Goal: Transaction & Acquisition: Book appointment/travel/reservation

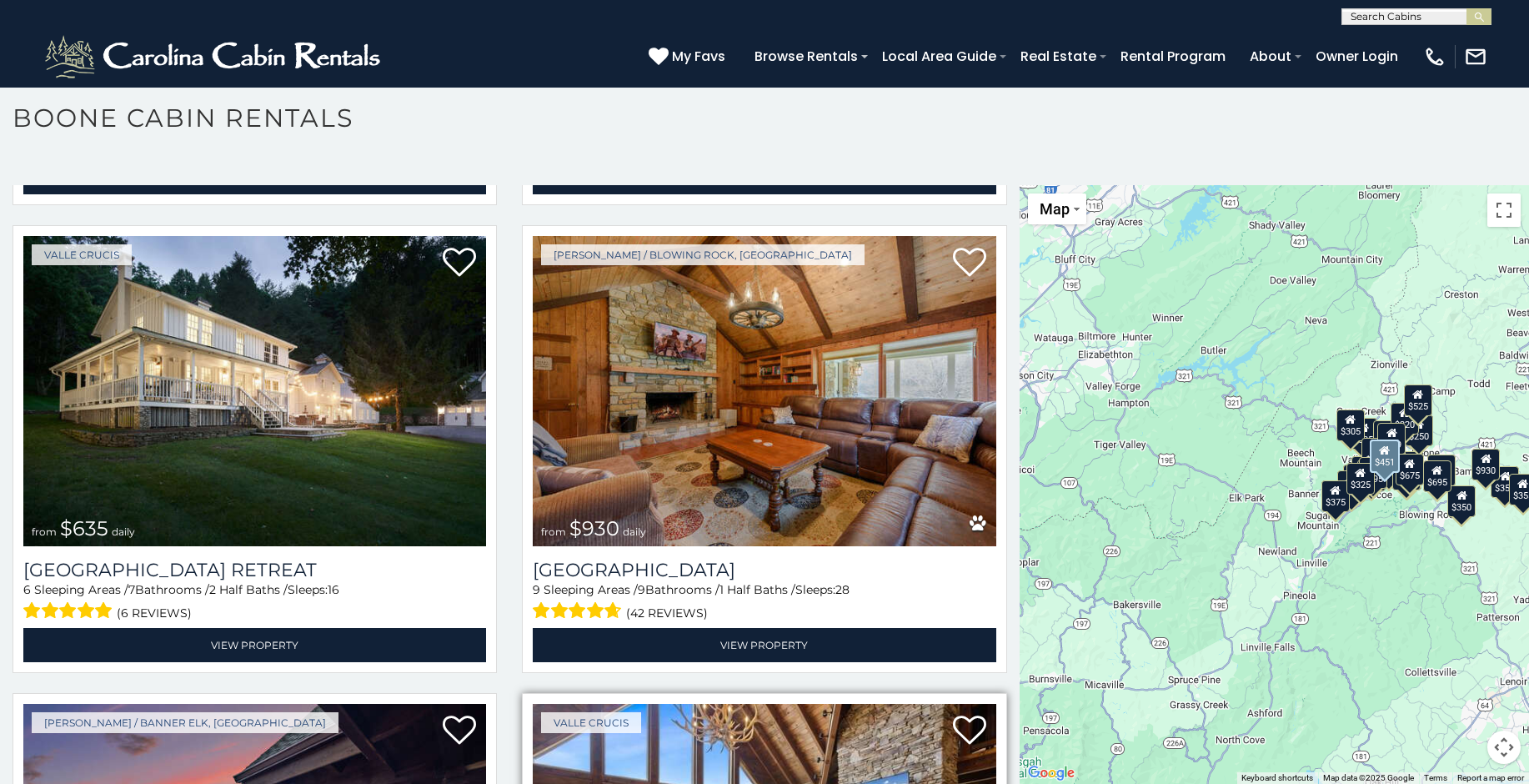
scroll to position [1436, 0]
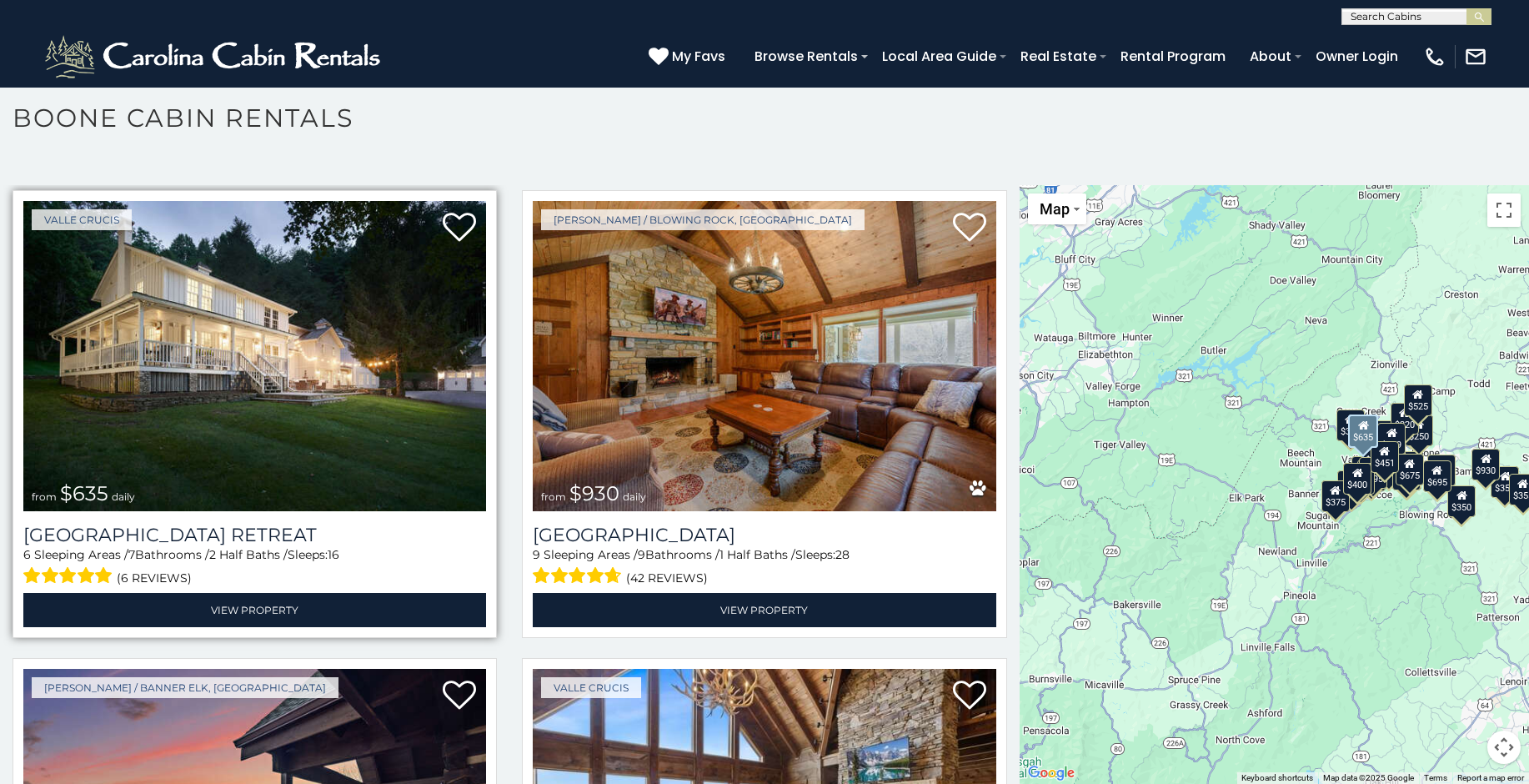
click at [152, 367] on img at bounding box center [254, 356] width 462 height 310
click at [153, 367] on img at bounding box center [254, 356] width 462 height 310
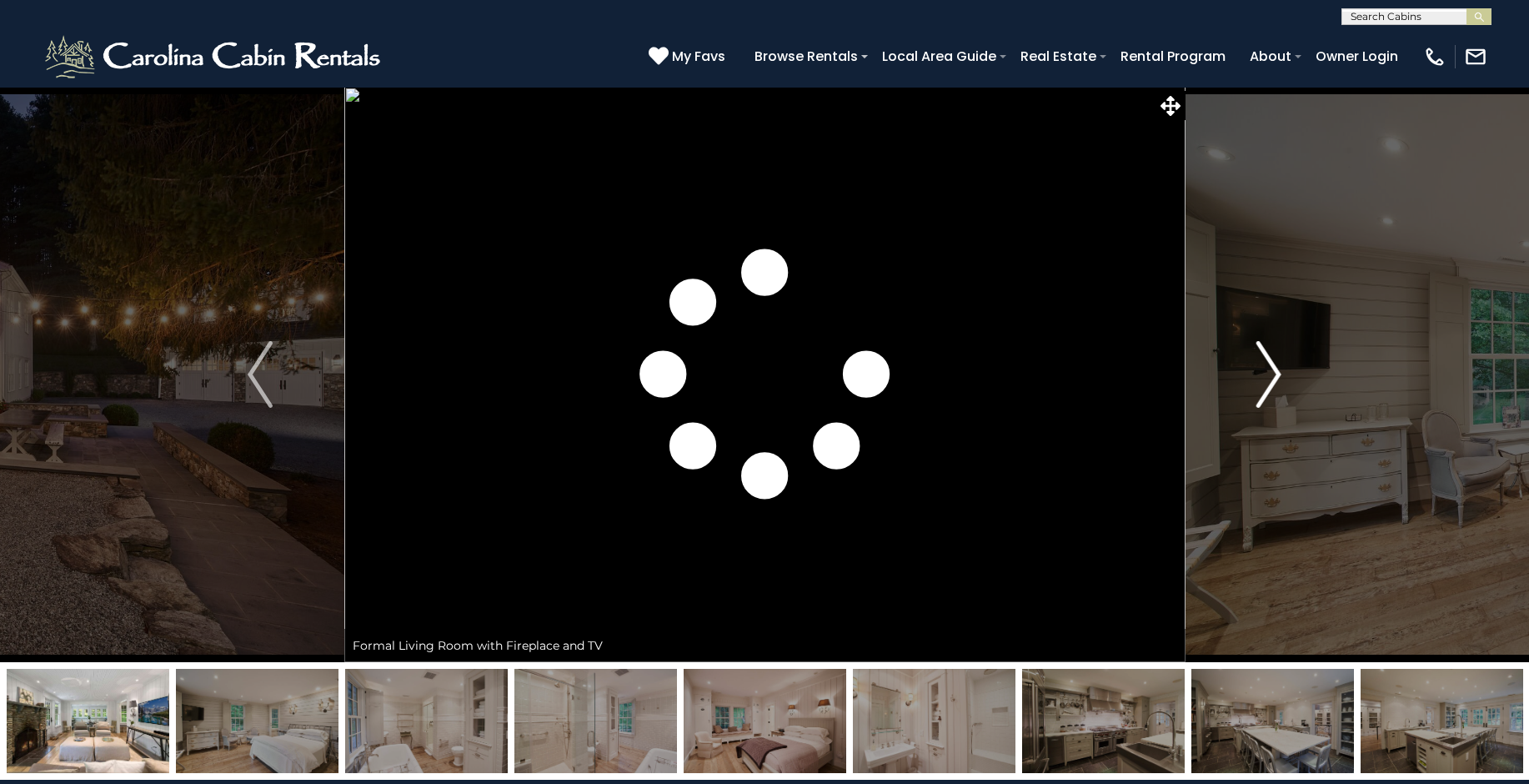
drag, startPoint x: 0, startPoint y: 0, endPoint x: 1266, endPoint y: 371, distance: 1319.2
click at [1266, 371] on img "Next" at bounding box center [1269, 374] width 25 height 67
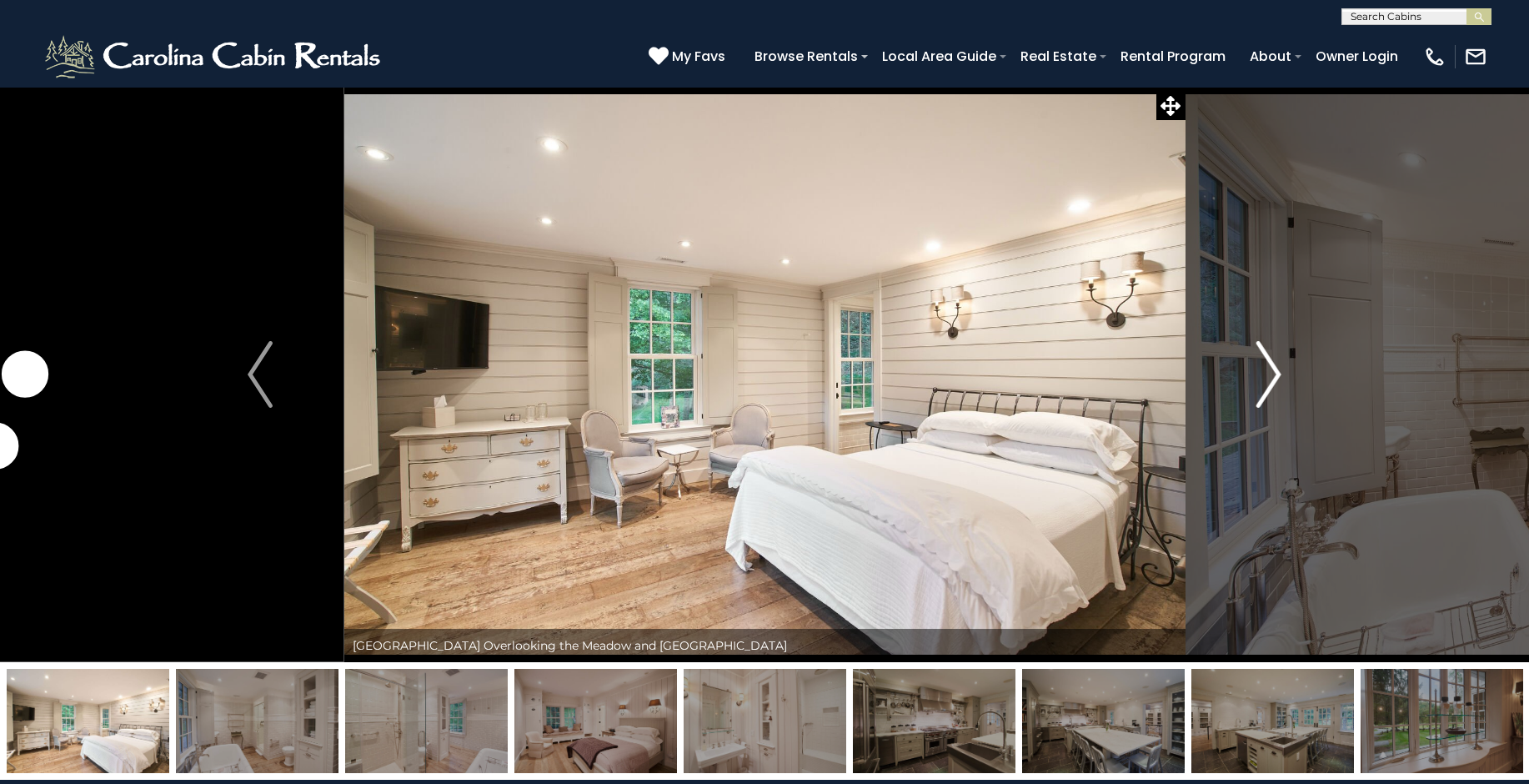
click at [1264, 375] on img "Next" at bounding box center [1269, 374] width 25 height 67
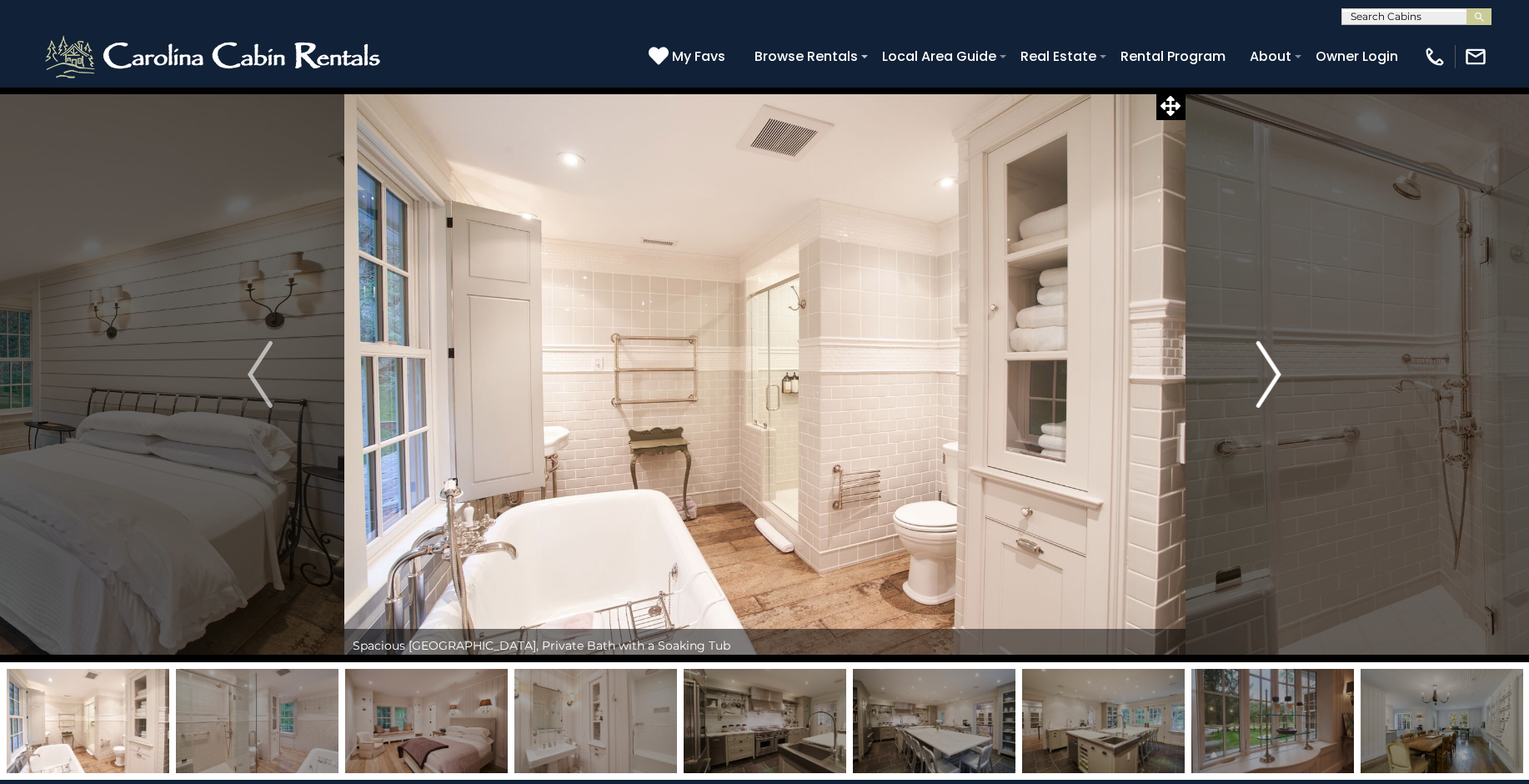
click at [1264, 375] on img "Next" at bounding box center [1269, 374] width 25 height 67
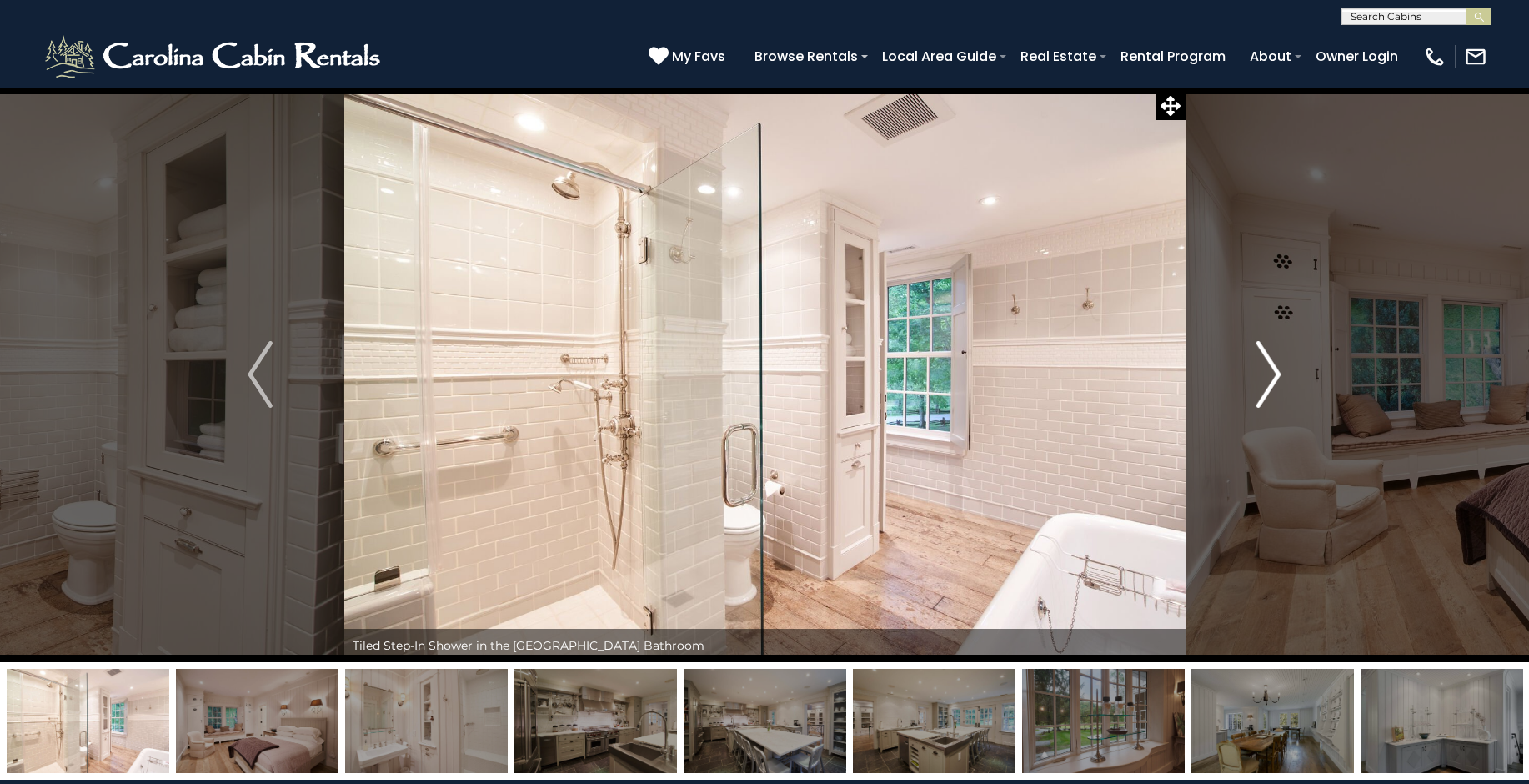
click at [1264, 375] on img "Next" at bounding box center [1269, 374] width 25 height 67
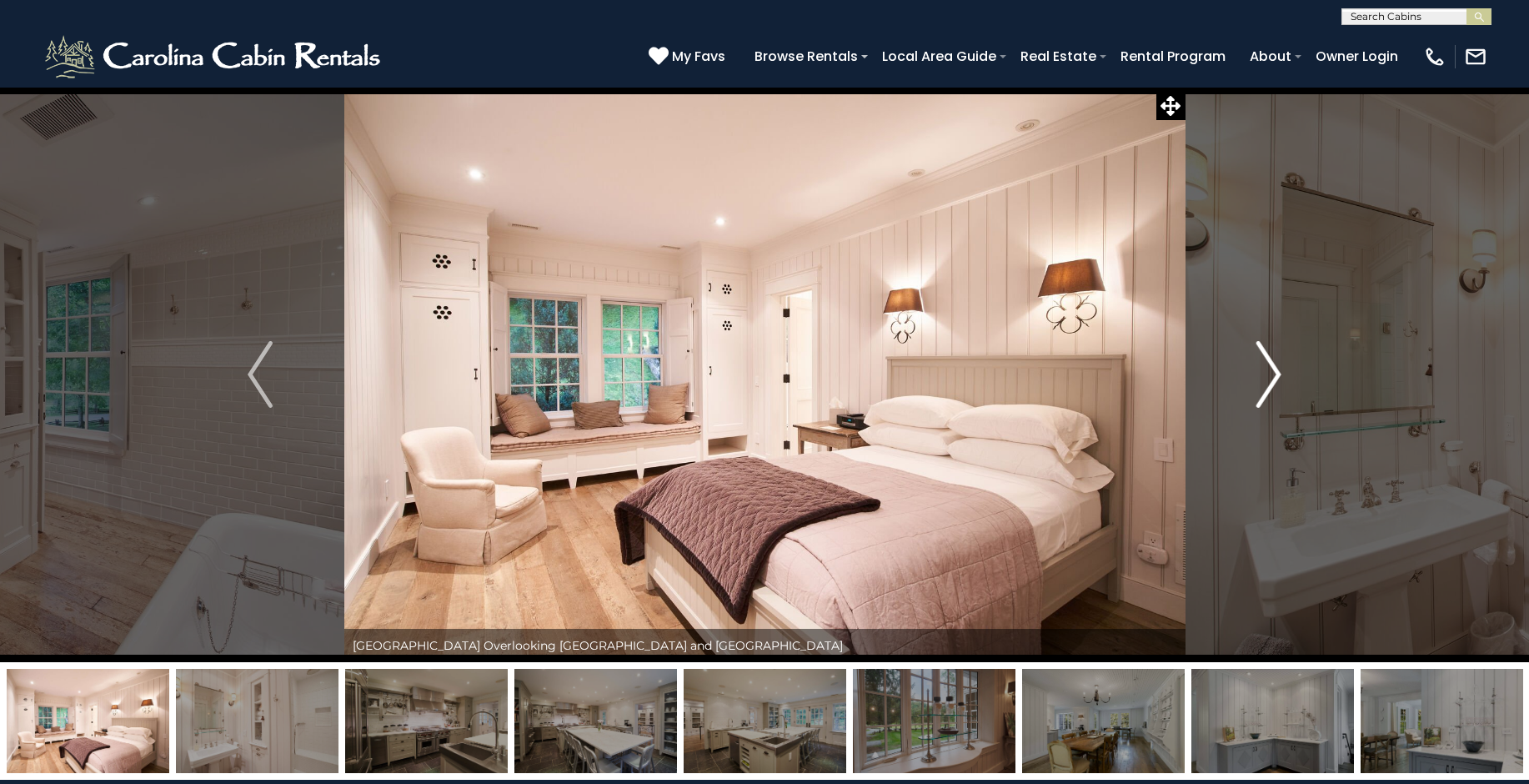
click at [1264, 375] on img "Next" at bounding box center [1269, 374] width 25 height 67
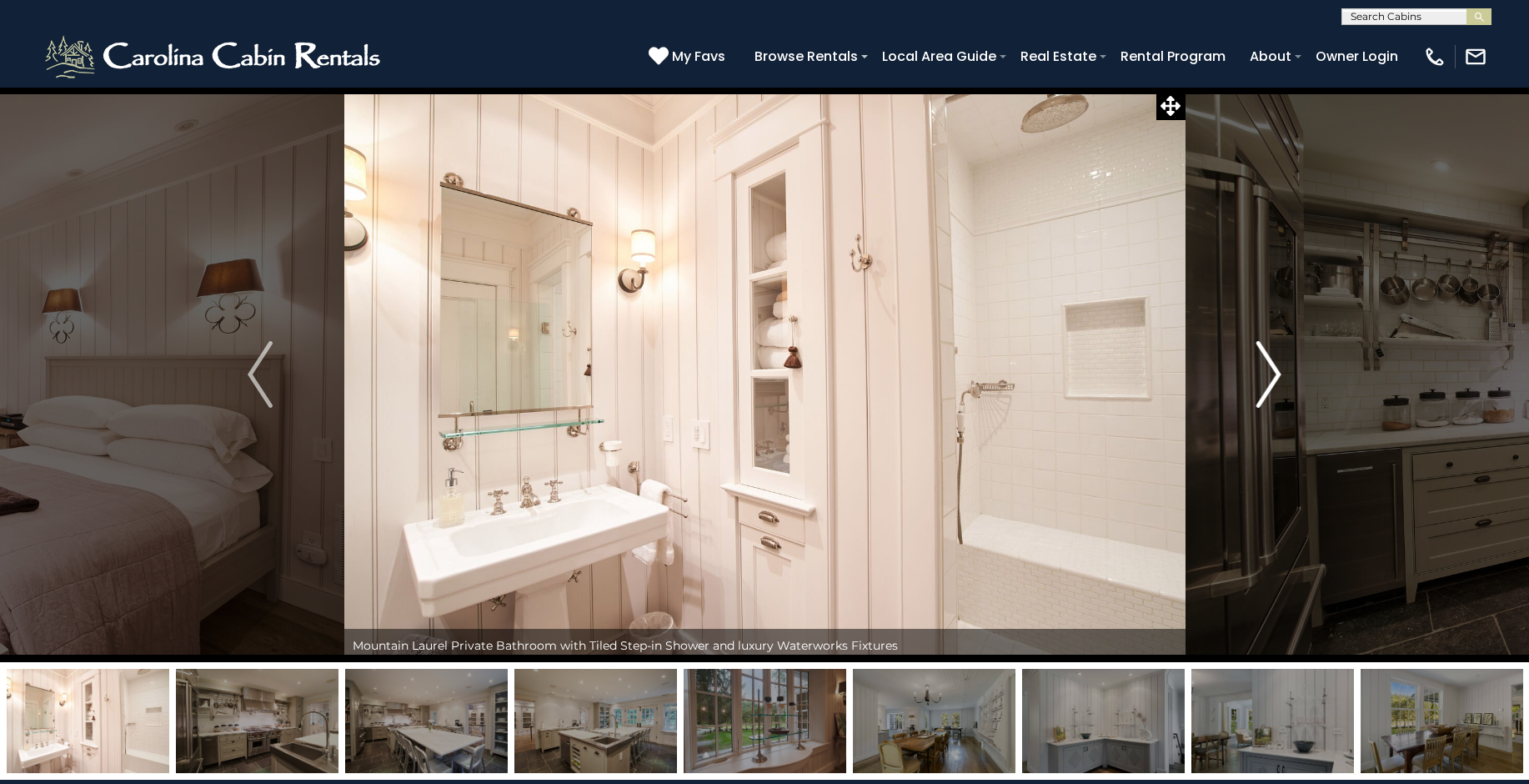
click at [1264, 375] on img "Next" at bounding box center [1269, 374] width 25 height 67
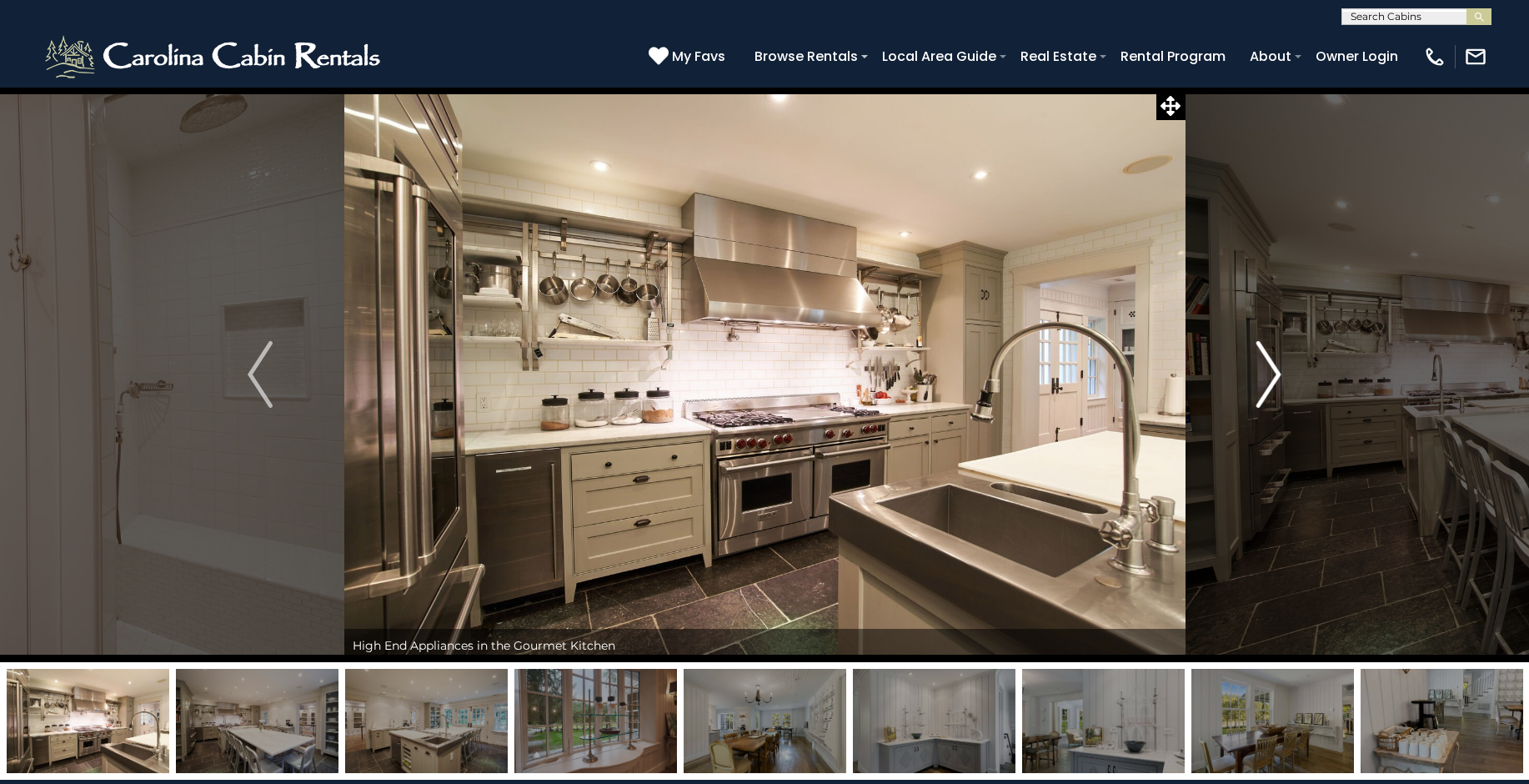
click at [1267, 378] on img "Next" at bounding box center [1269, 374] width 25 height 67
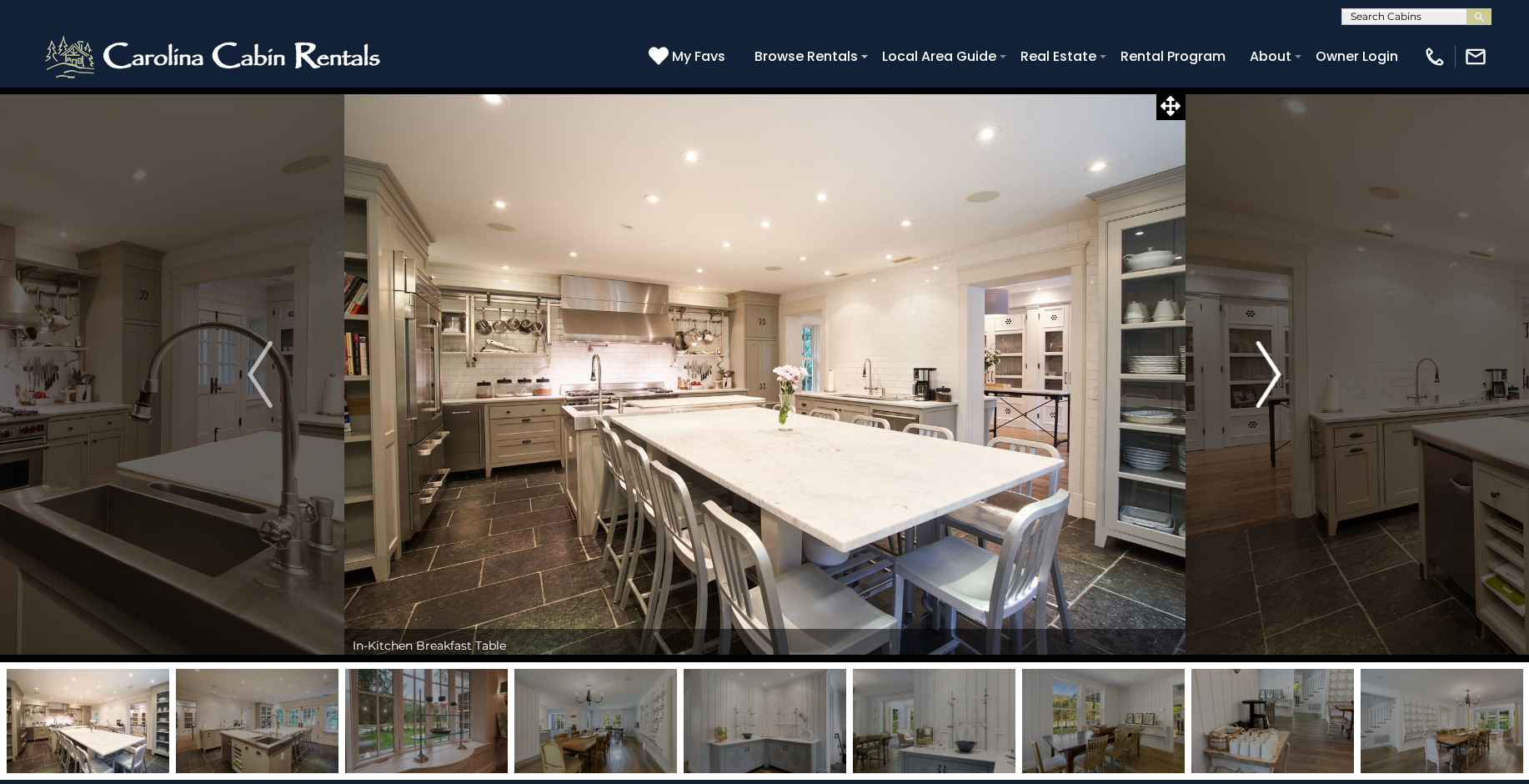
click at [1267, 365] on img "Next" at bounding box center [1269, 374] width 25 height 67
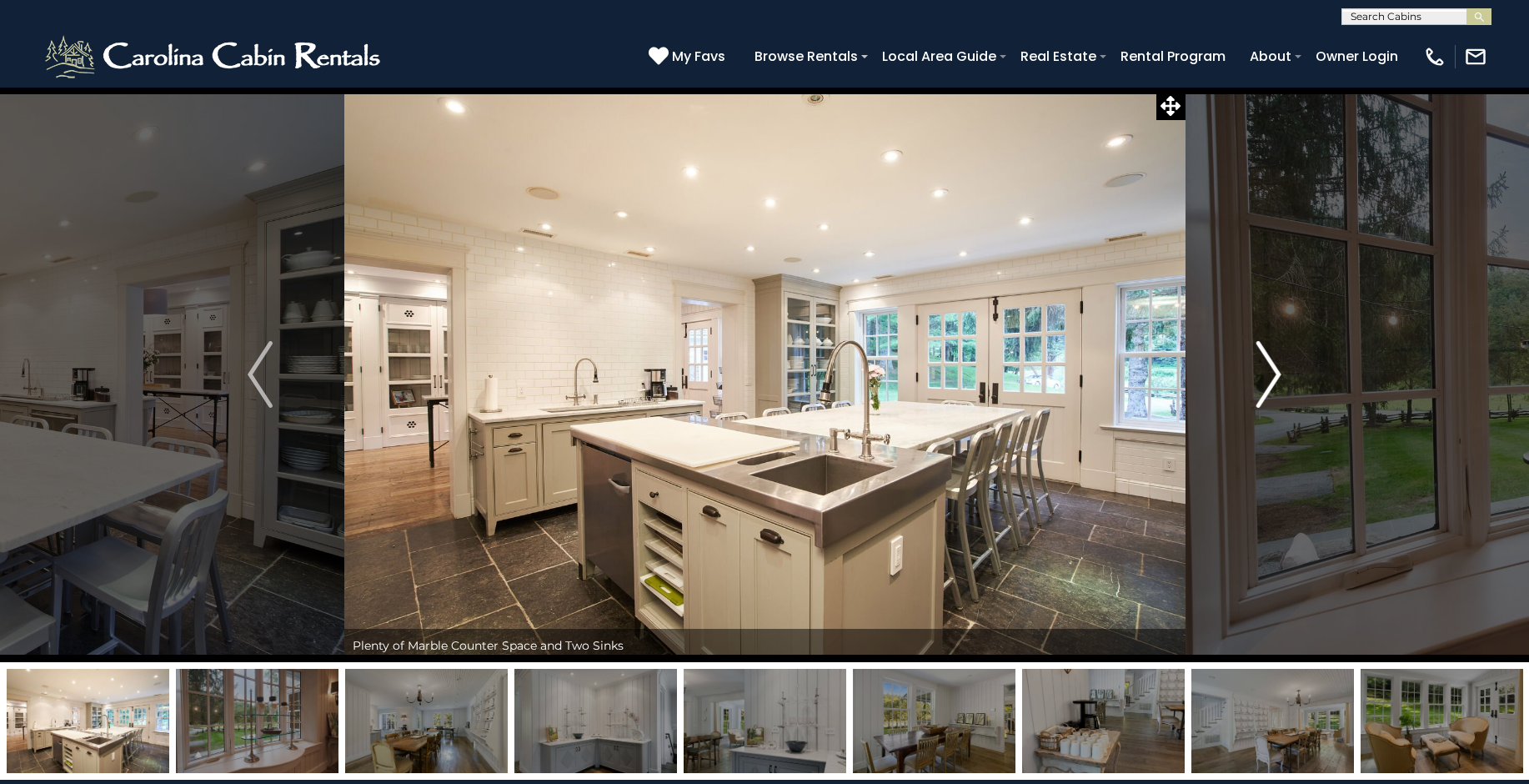
click at [1267, 365] on img "Next" at bounding box center [1269, 374] width 25 height 67
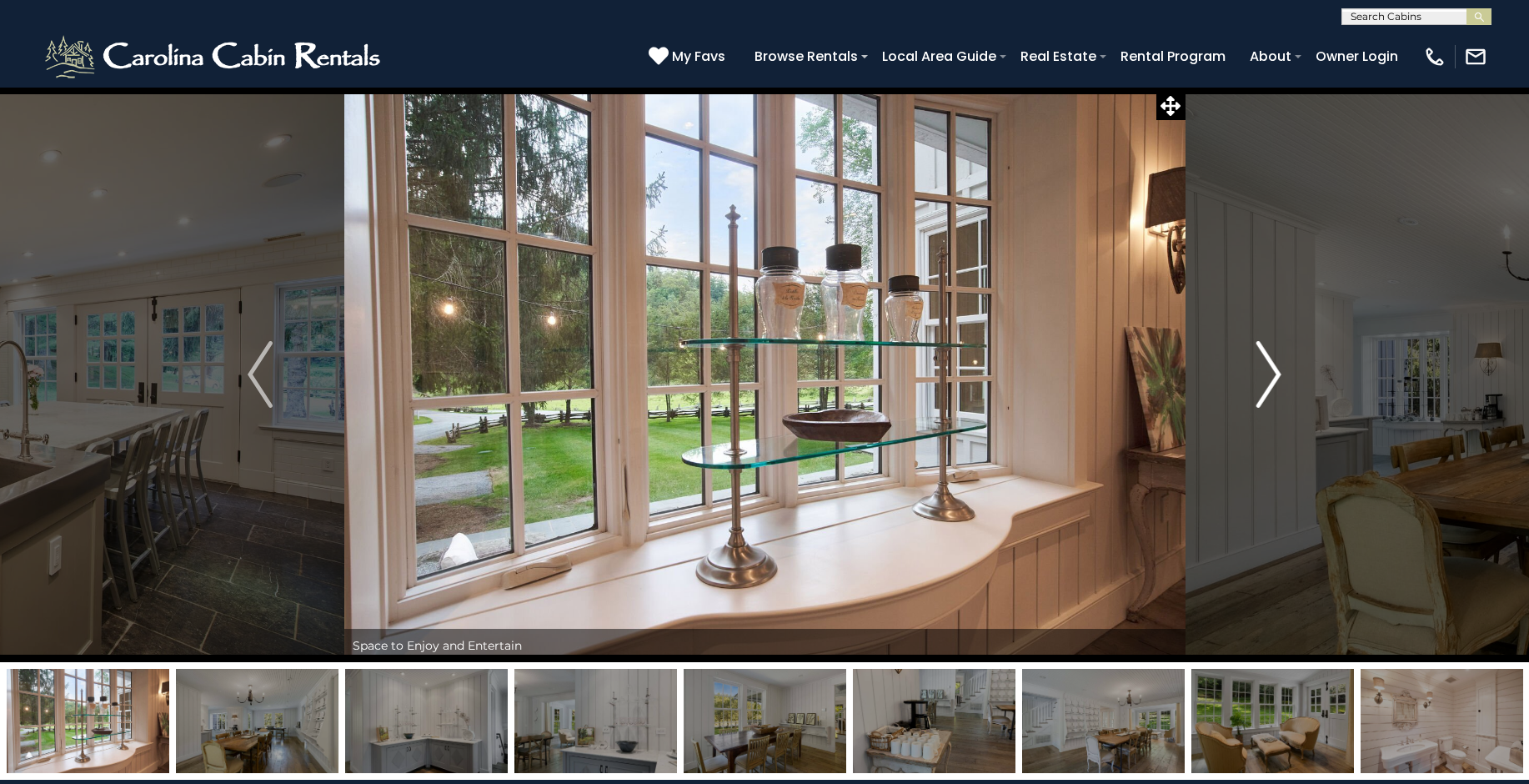
click at [1267, 366] on img "Next" at bounding box center [1269, 374] width 25 height 67
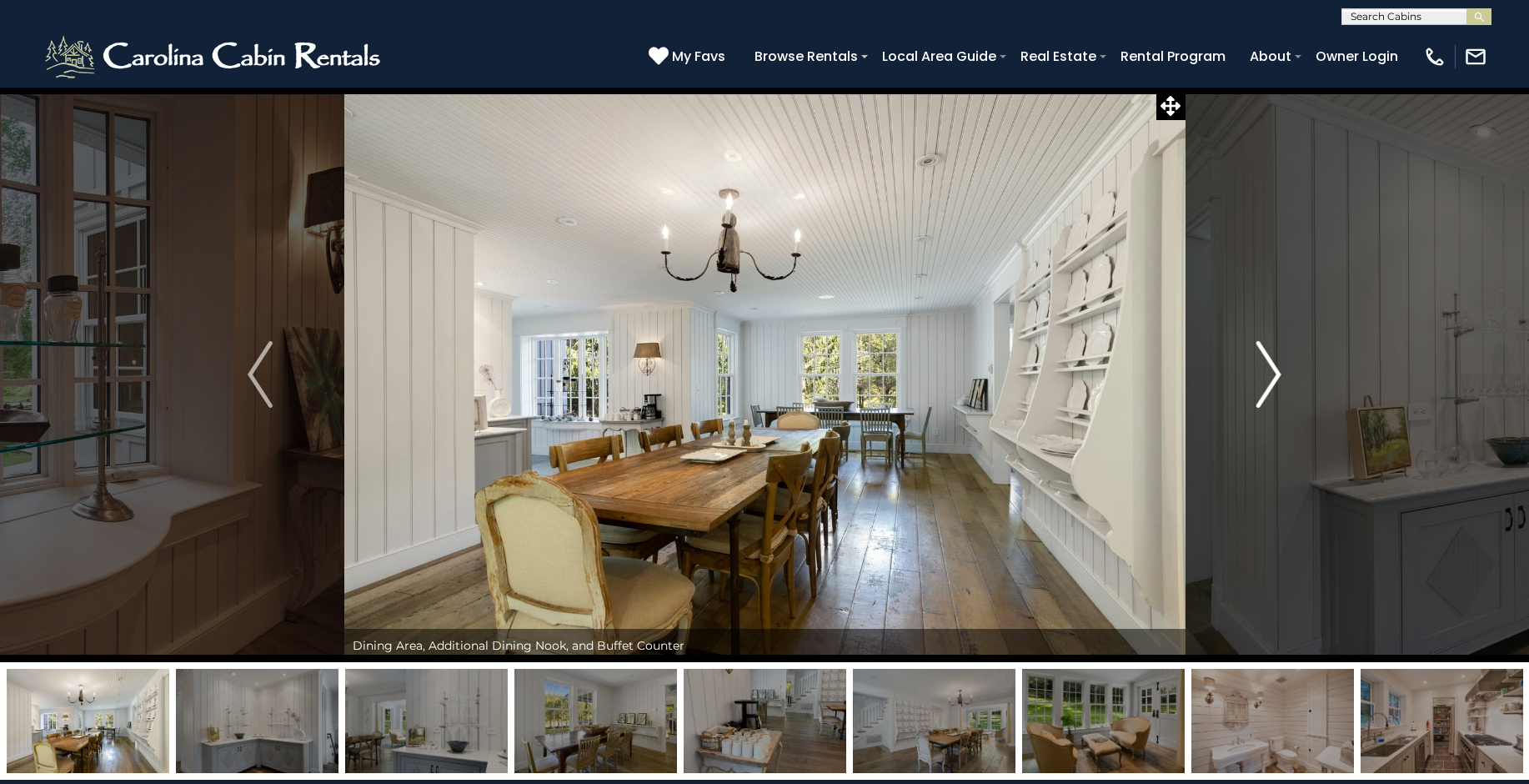
click at [1267, 369] on img "Next" at bounding box center [1269, 374] width 25 height 67
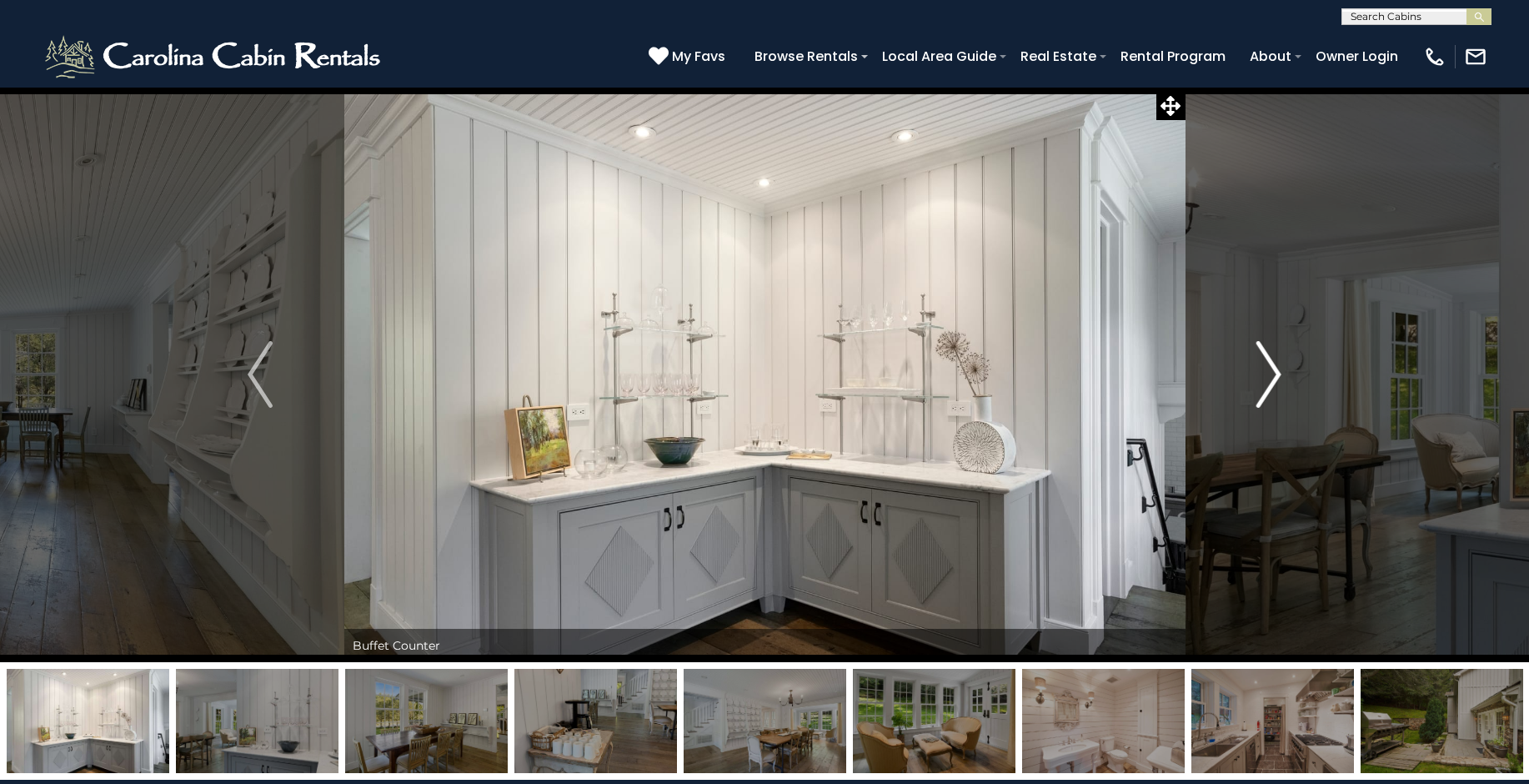
click at [1267, 369] on img "Next" at bounding box center [1269, 374] width 25 height 67
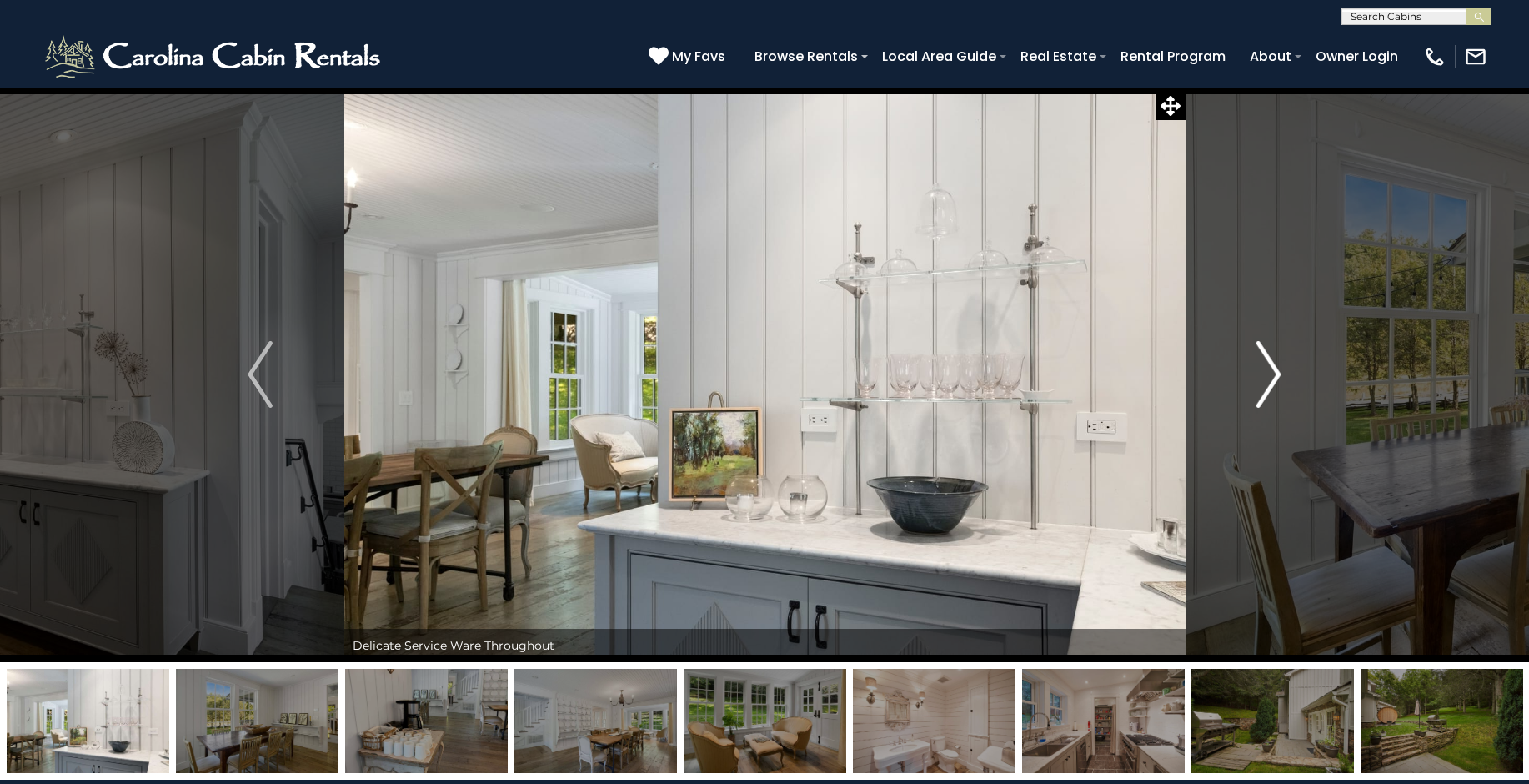
click at [1265, 375] on img "Next" at bounding box center [1269, 374] width 25 height 67
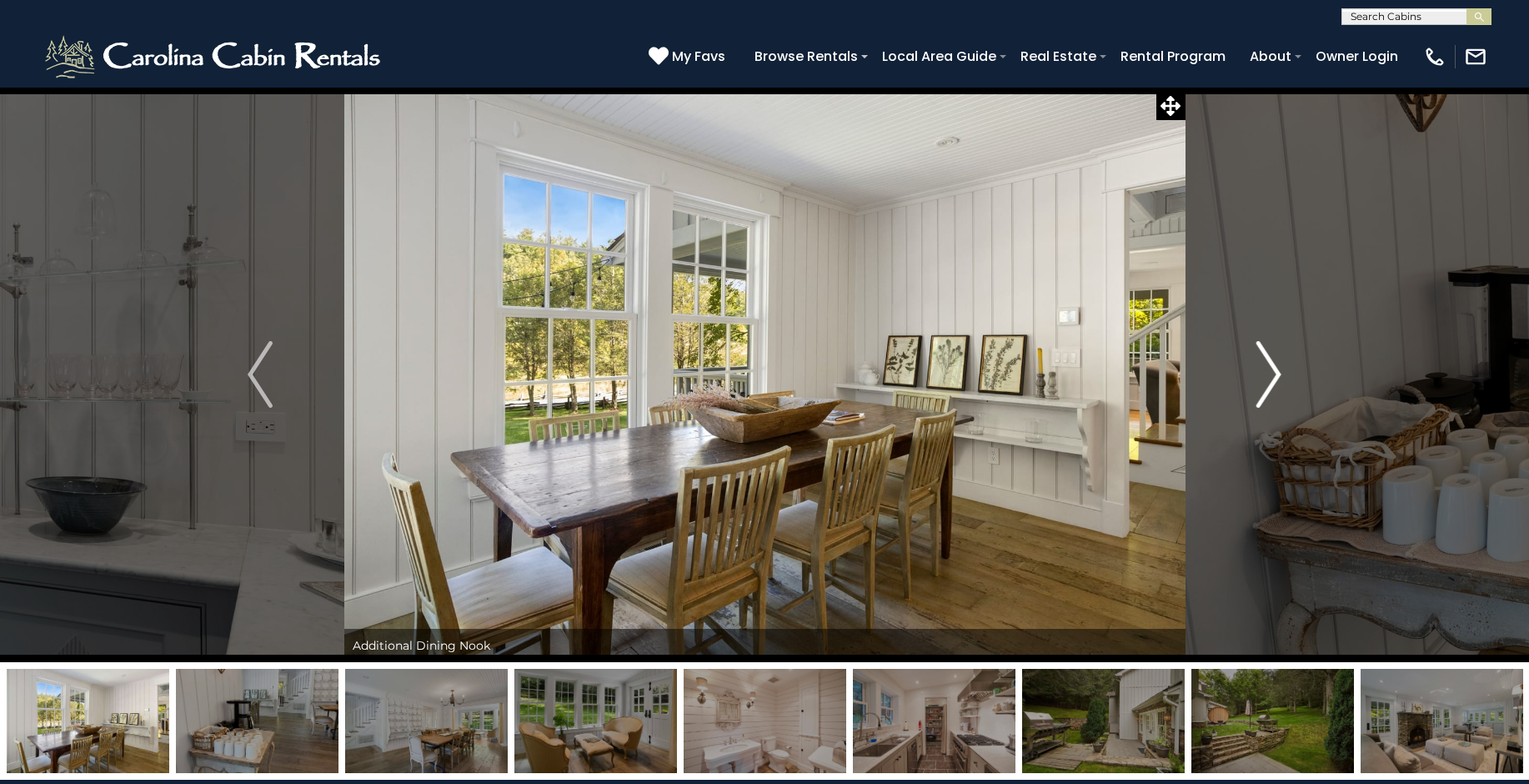
click at [1265, 376] on img "Next" at bounding box center [1269, 374] width 25 height 67
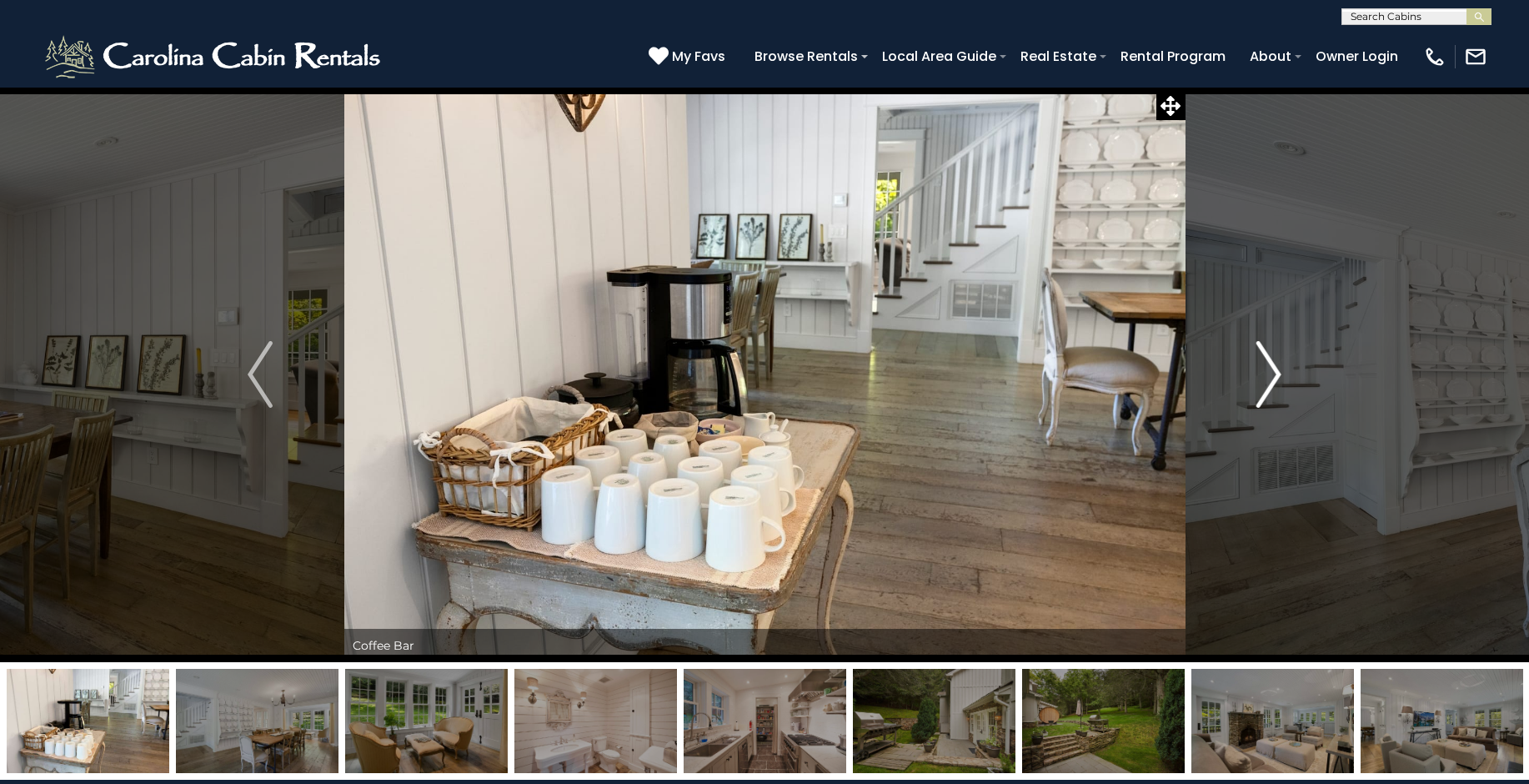
click at [1265, 376] on img "Next" at bounding box center [1269, 374] width 25 height 67
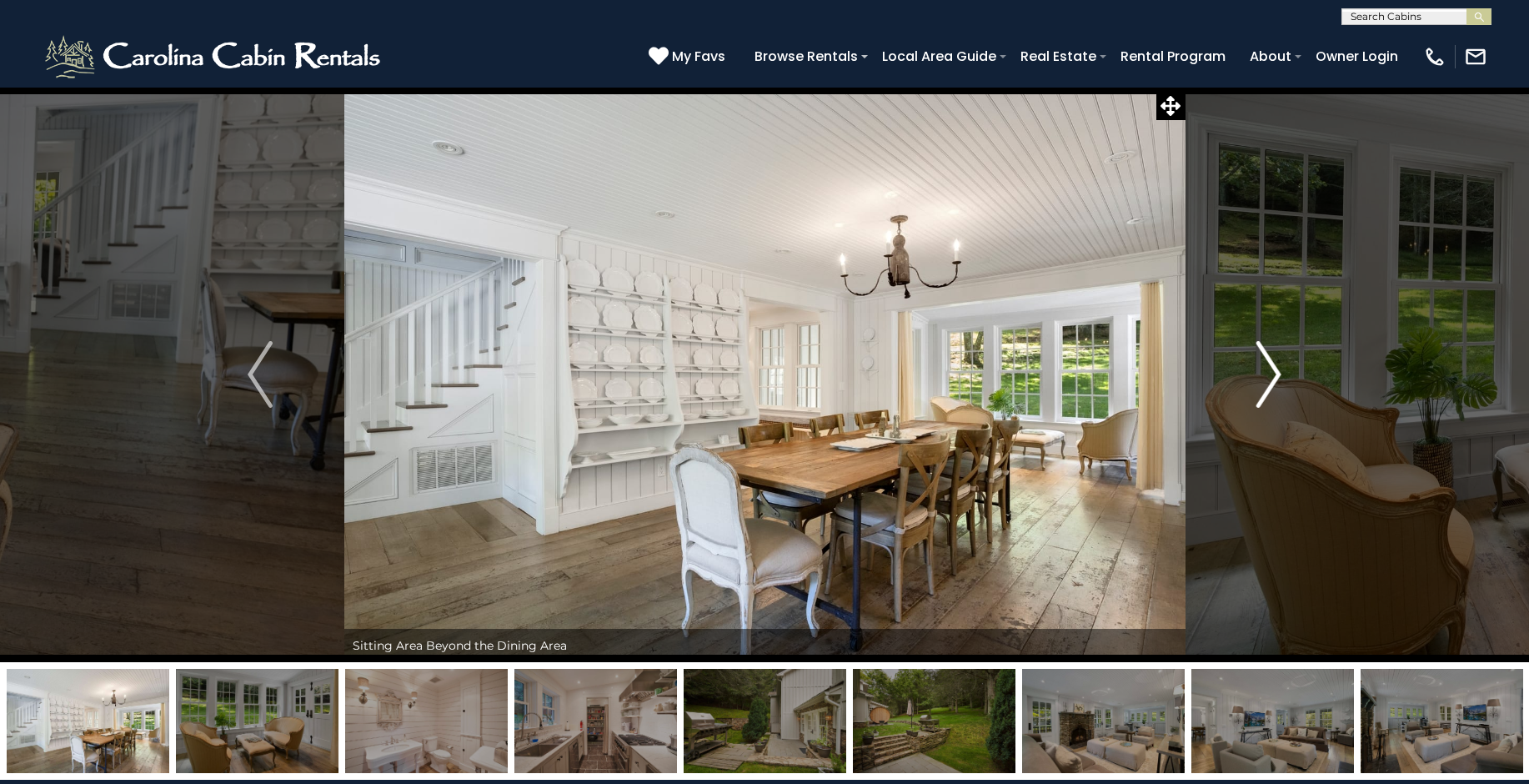
click at [1265, 376] on img "Next" at bounding box center [1269, 374] width 25 height 67
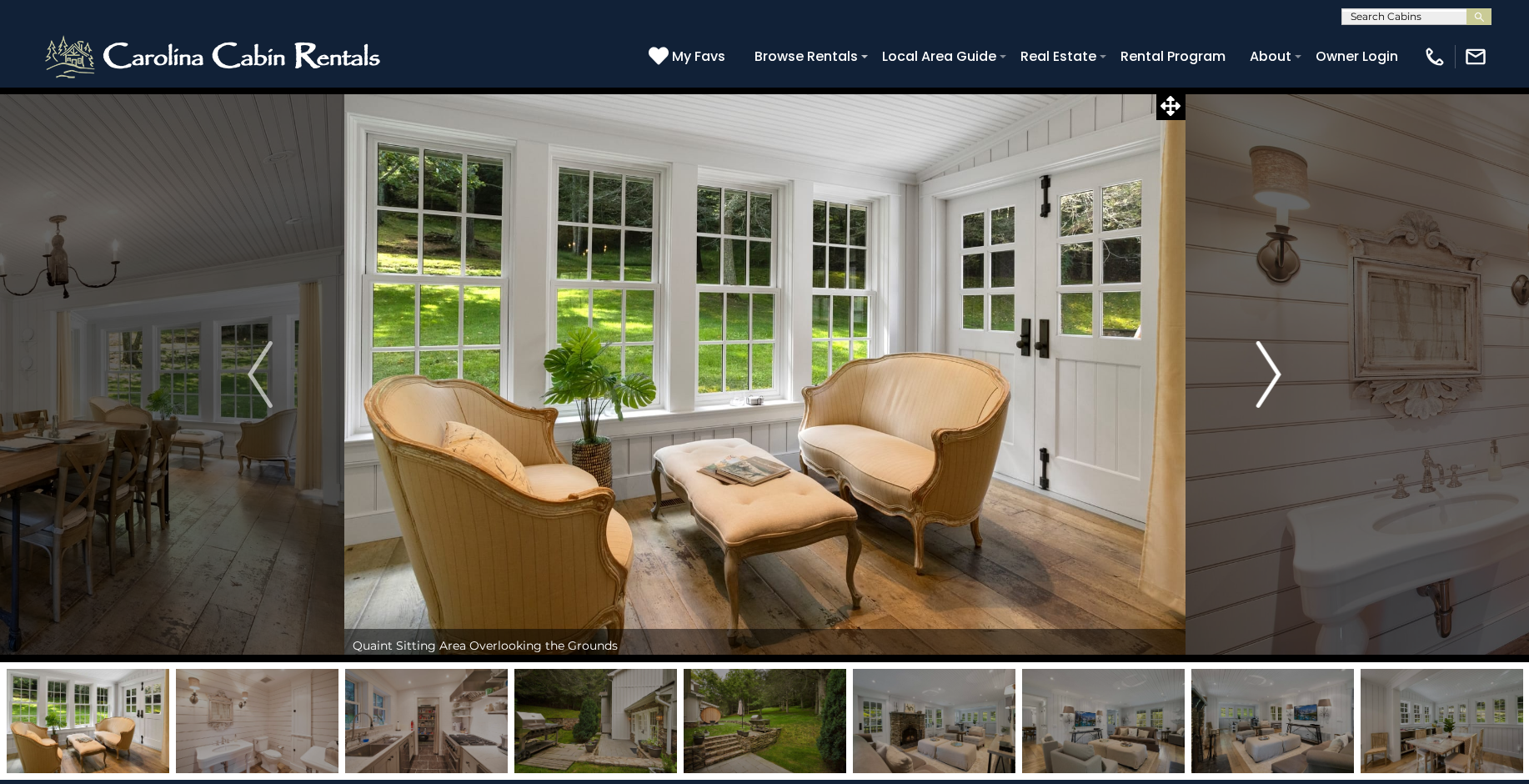
click at [1265, 376] on img "Next" at bounding box center [1269, 374] width 25 height 67
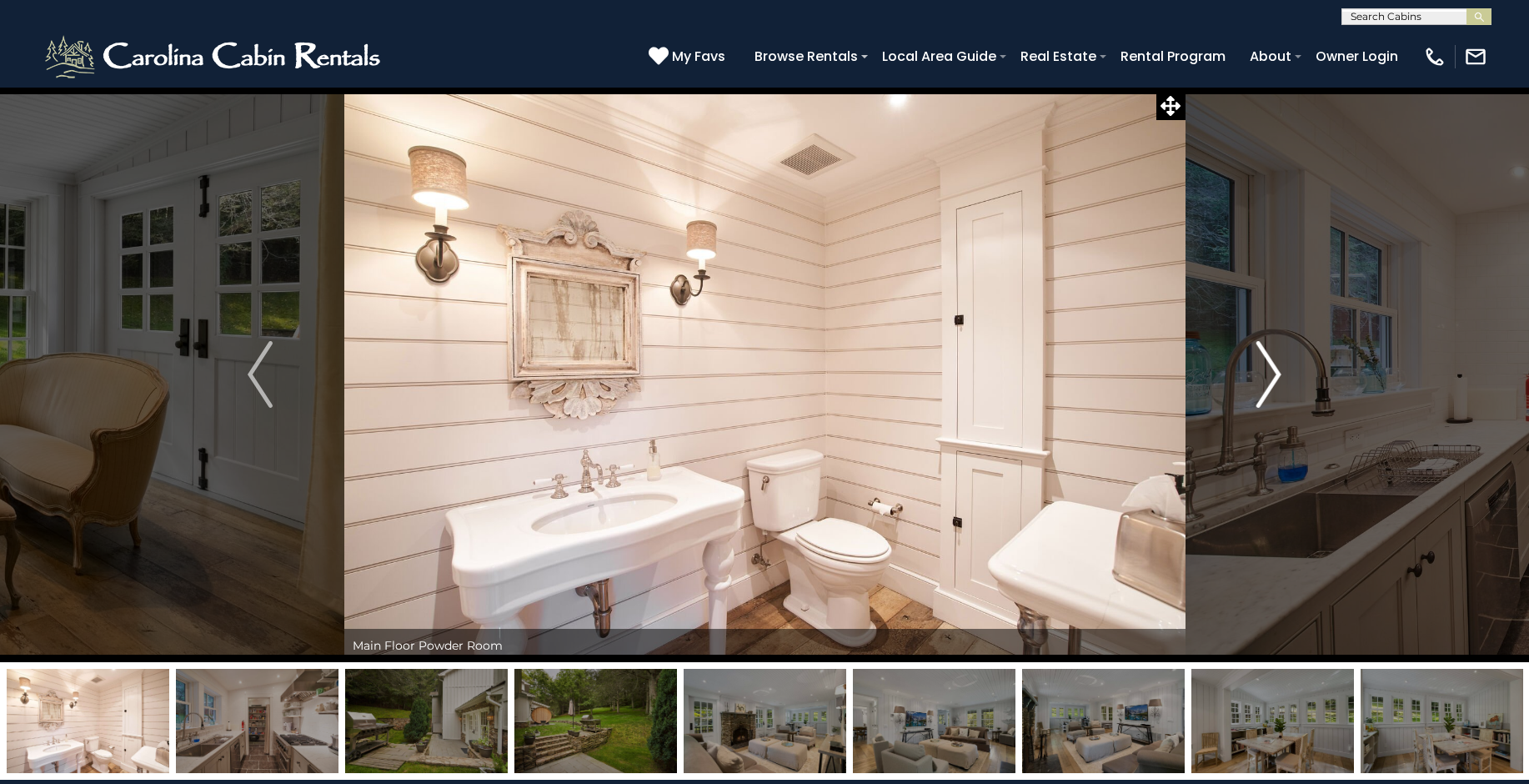
click at [1265, 376] on img "Next" at bounding box center [1269, 374] width 25 height 67
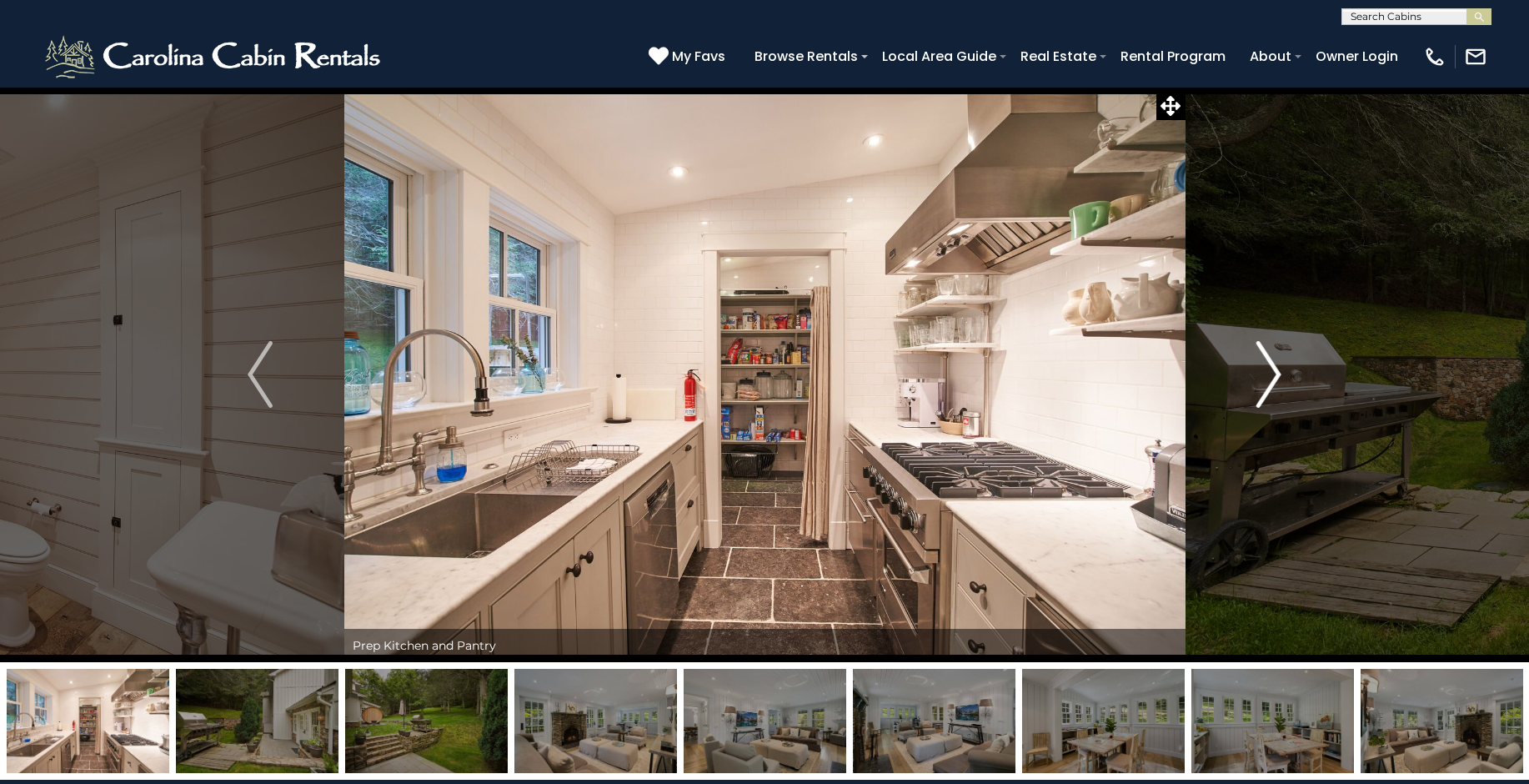
click at [1264, 377] on img "Next" at bounding box center [1269, 374] width 25 height 67
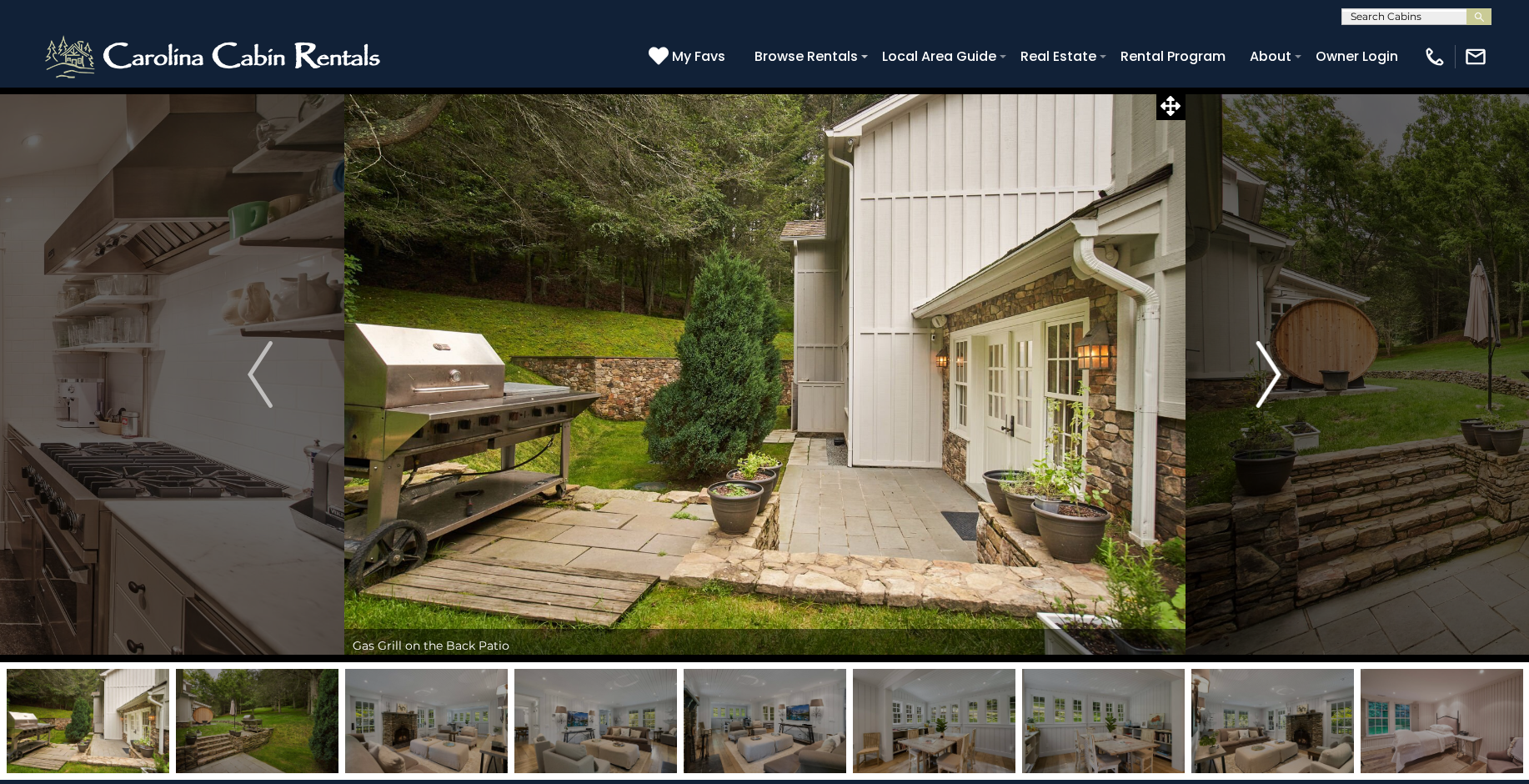
click at [1264, 378] on img "Next" at bounding box center [1269, 374] width 25 height 67
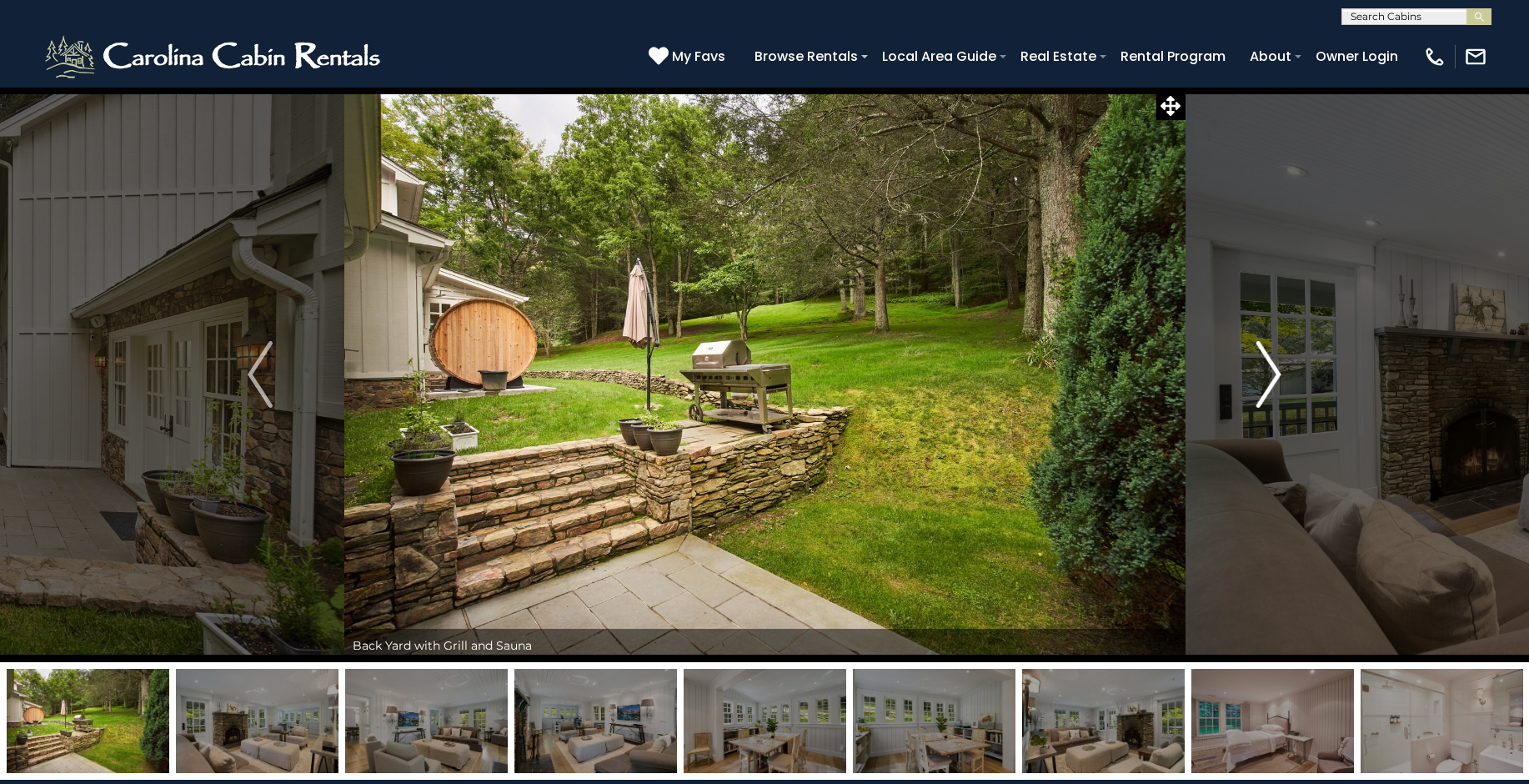
click at [1264, 378] on img "Next" at bounding box center [1269, 374] width 25 height 67
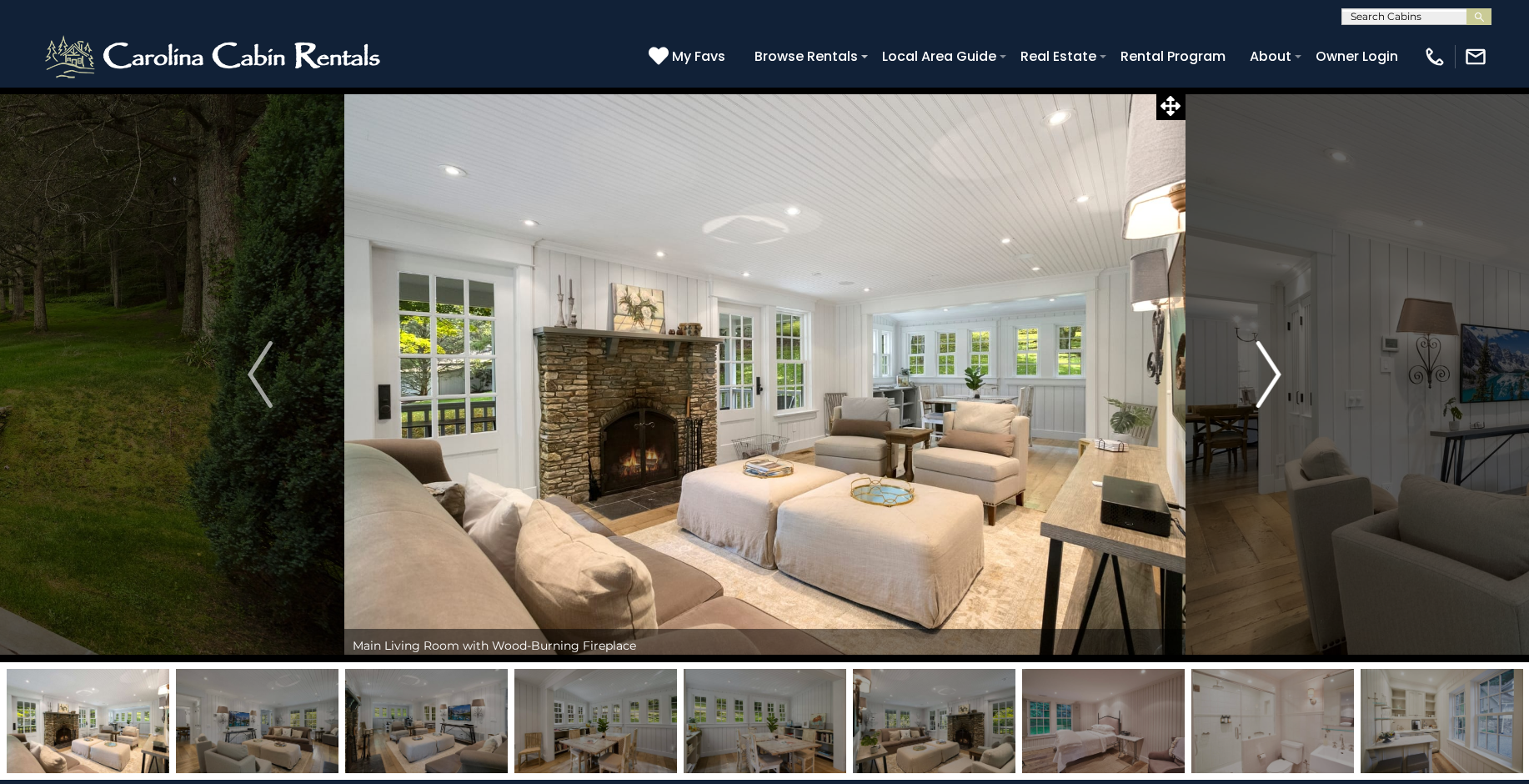
click at [1264, 378] on img "Next" at bounding box center [1269, 374] width 25 height 67
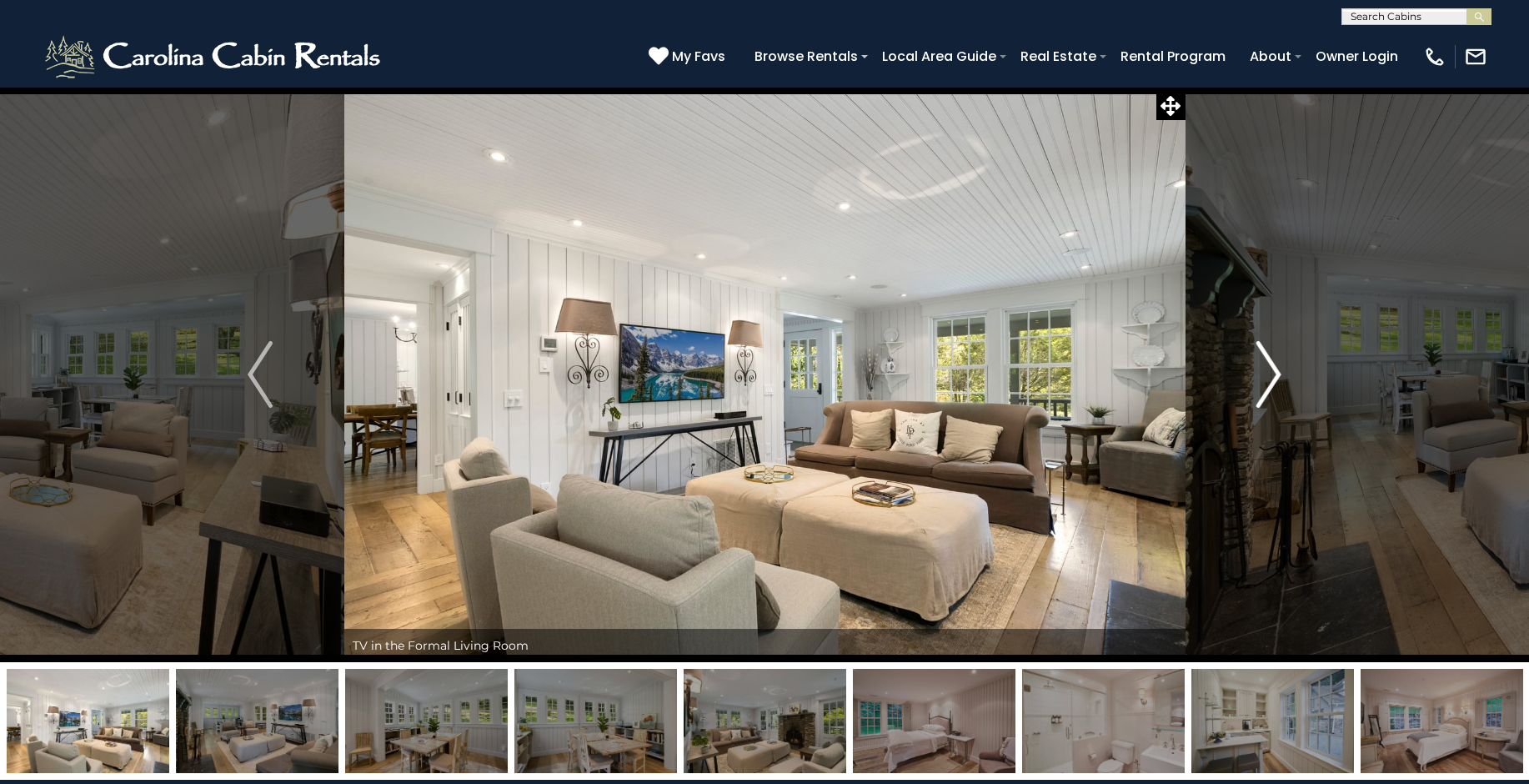
click at [1264, 378] on img "Next" at bounding box center [1269, 374] width 25 height 67
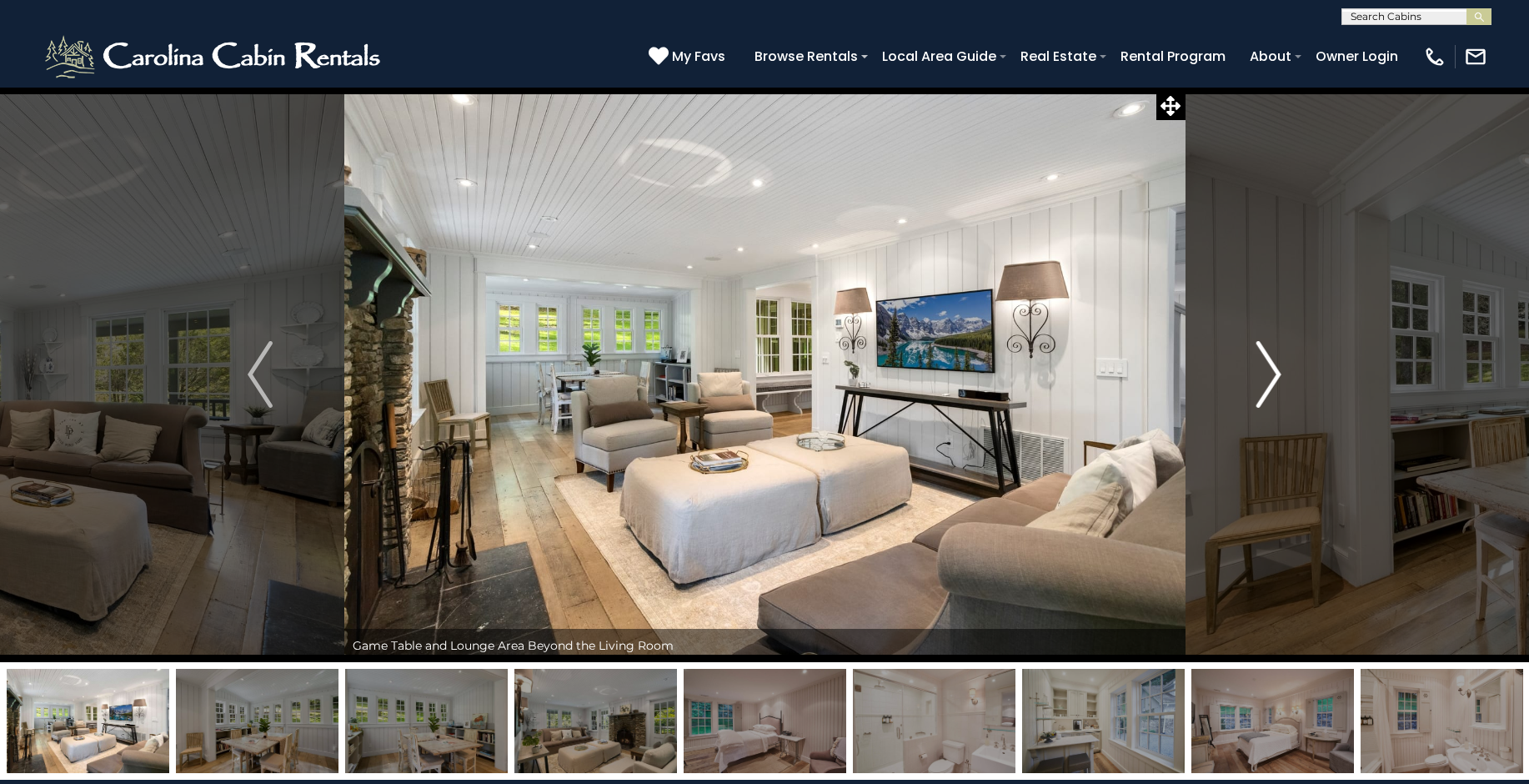
click at [1264, 378] on img "Next" at bounding box center [1269, 374] width 25 height 67
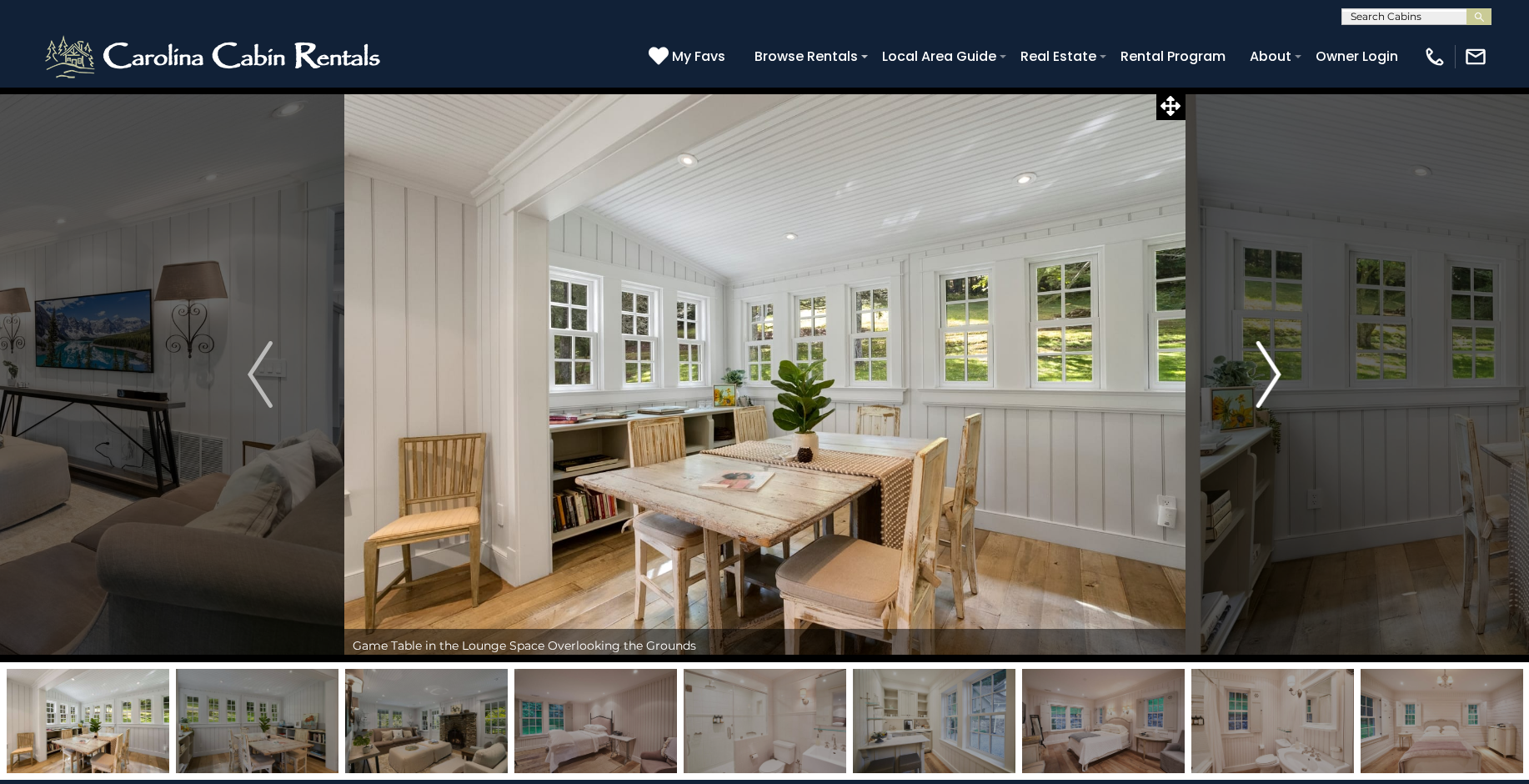
click at [1264, 382] on img "Next" at bounding box center [1269, 374] width 25 height 67
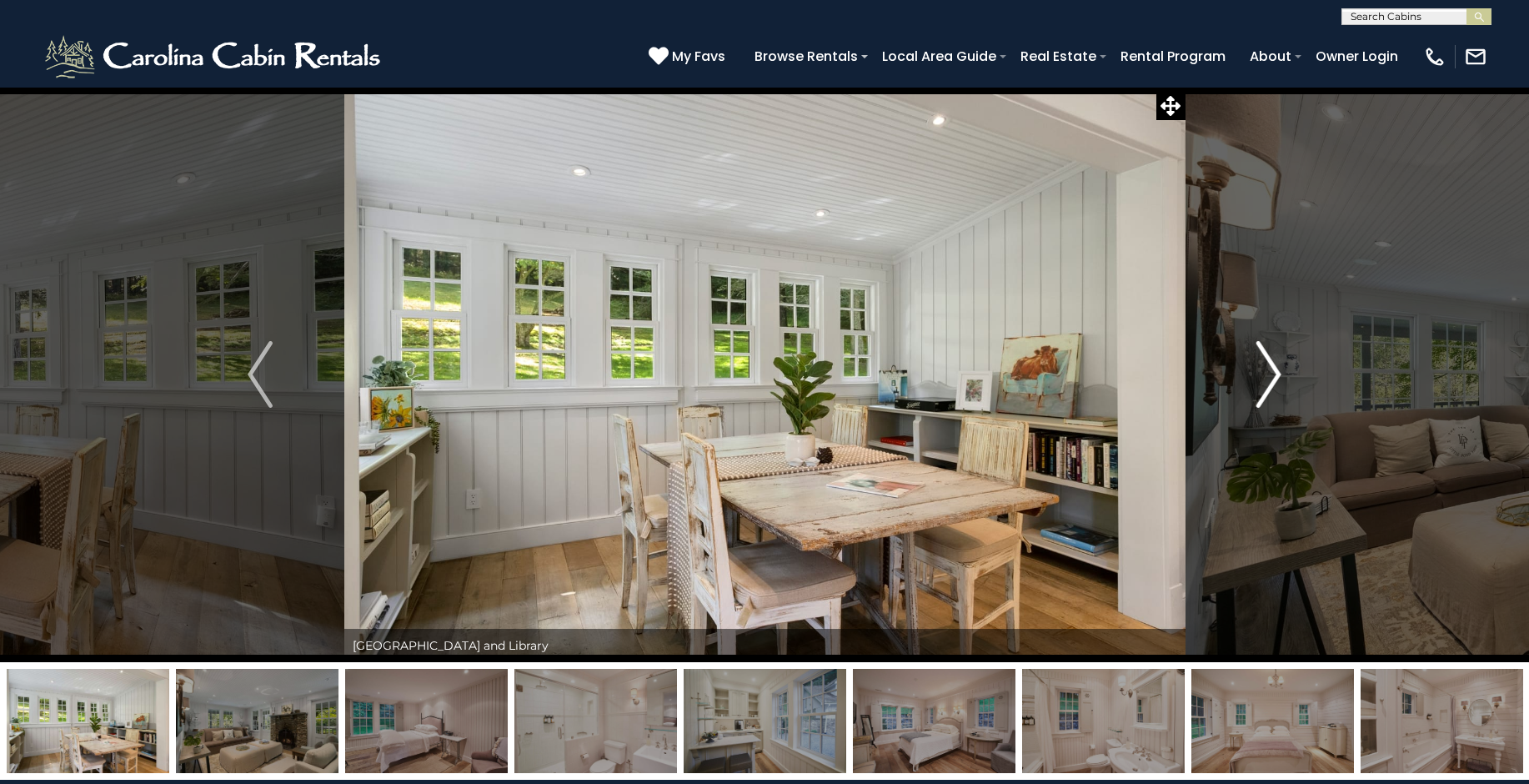
click at [1264, 382] on img "Next" at bounding box center [1269, 374] width 25 height 67
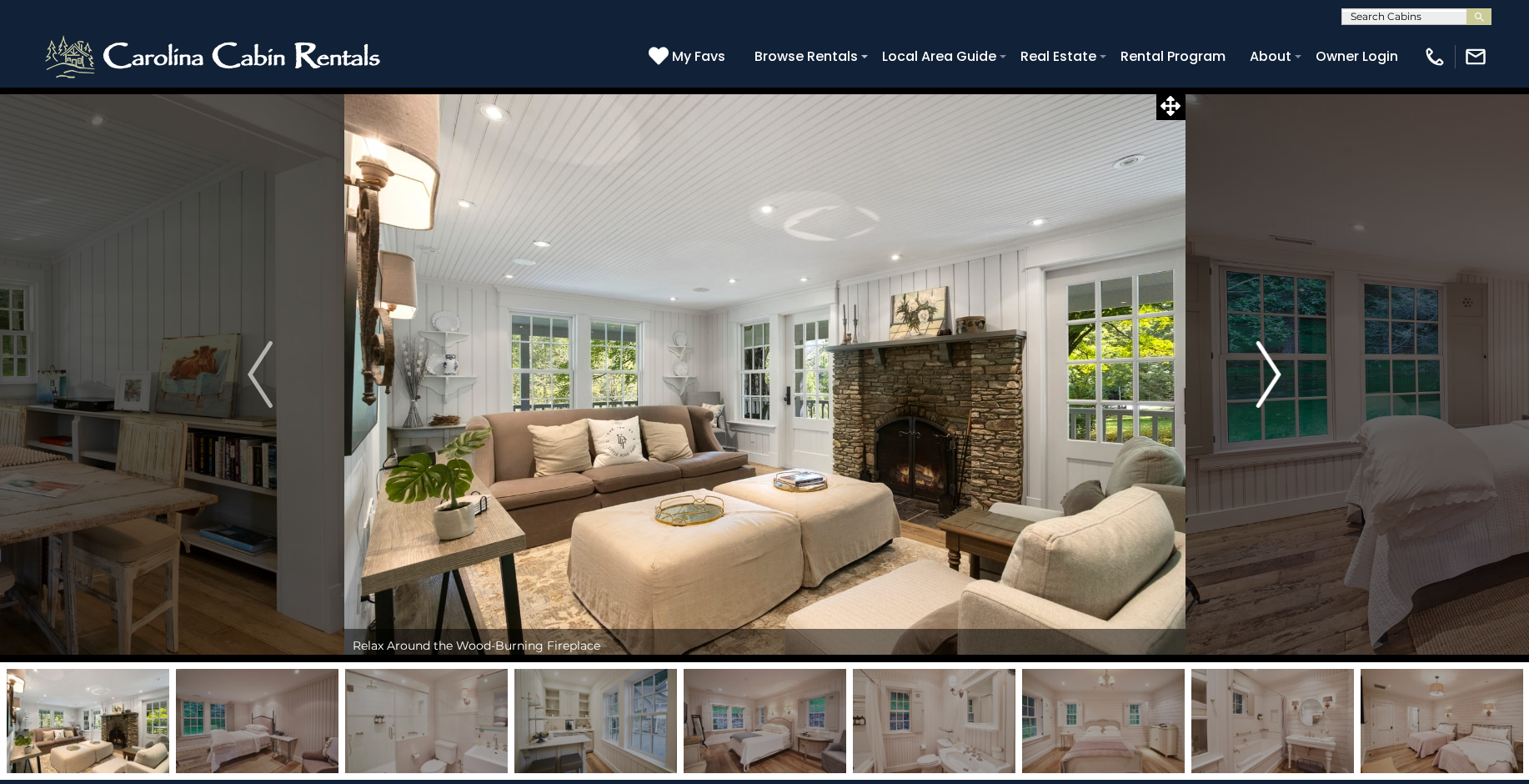
click at [1264, 384] on img "Next" at bounding box center [1269, 374] width 25 height 67
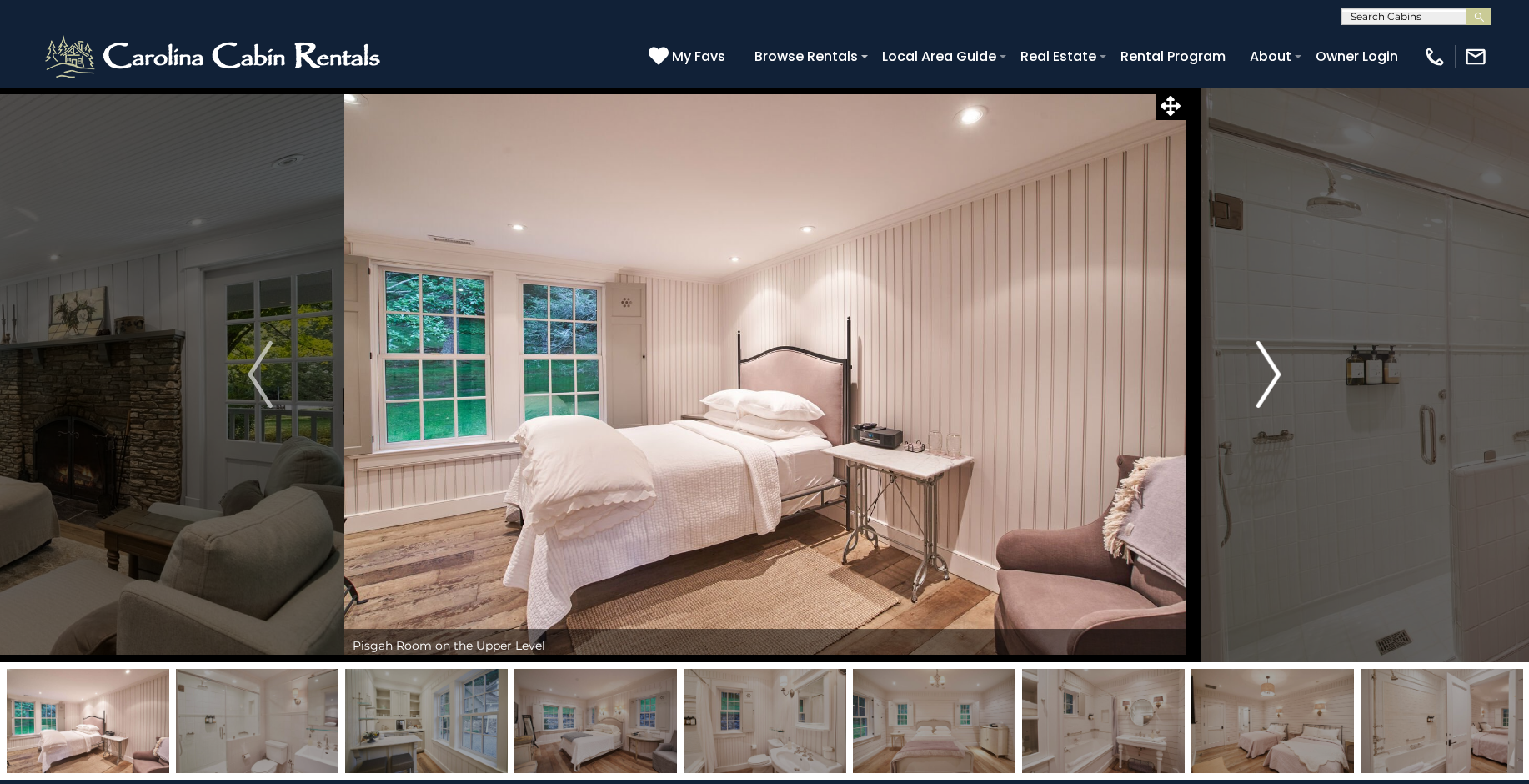
click at [1264, 384] on img "Next" at bounding box center [1269, 374] width 25 height 67
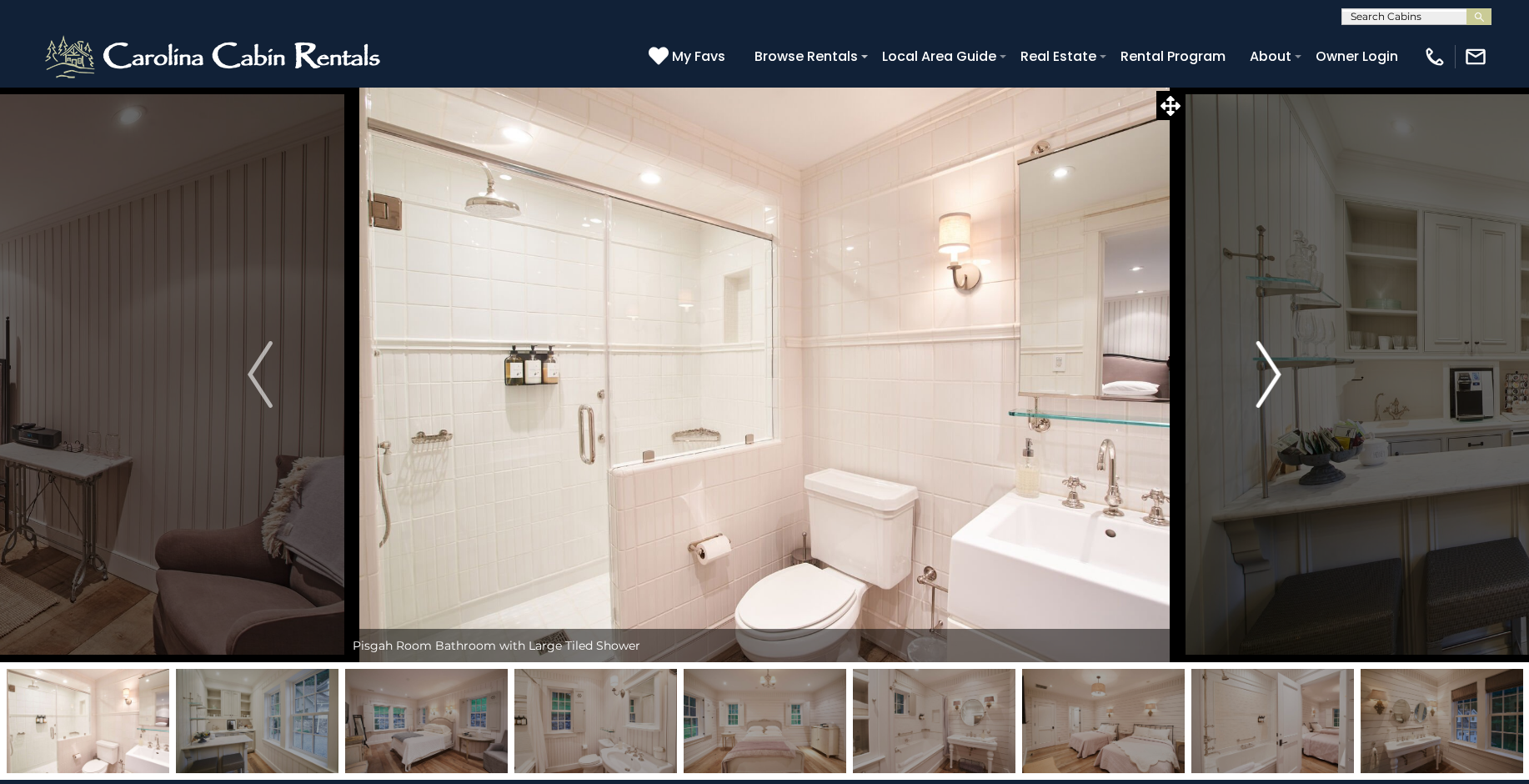
click at [1268, 381] on img "Next" at bounding box center [1269, 374] width 25 height 67
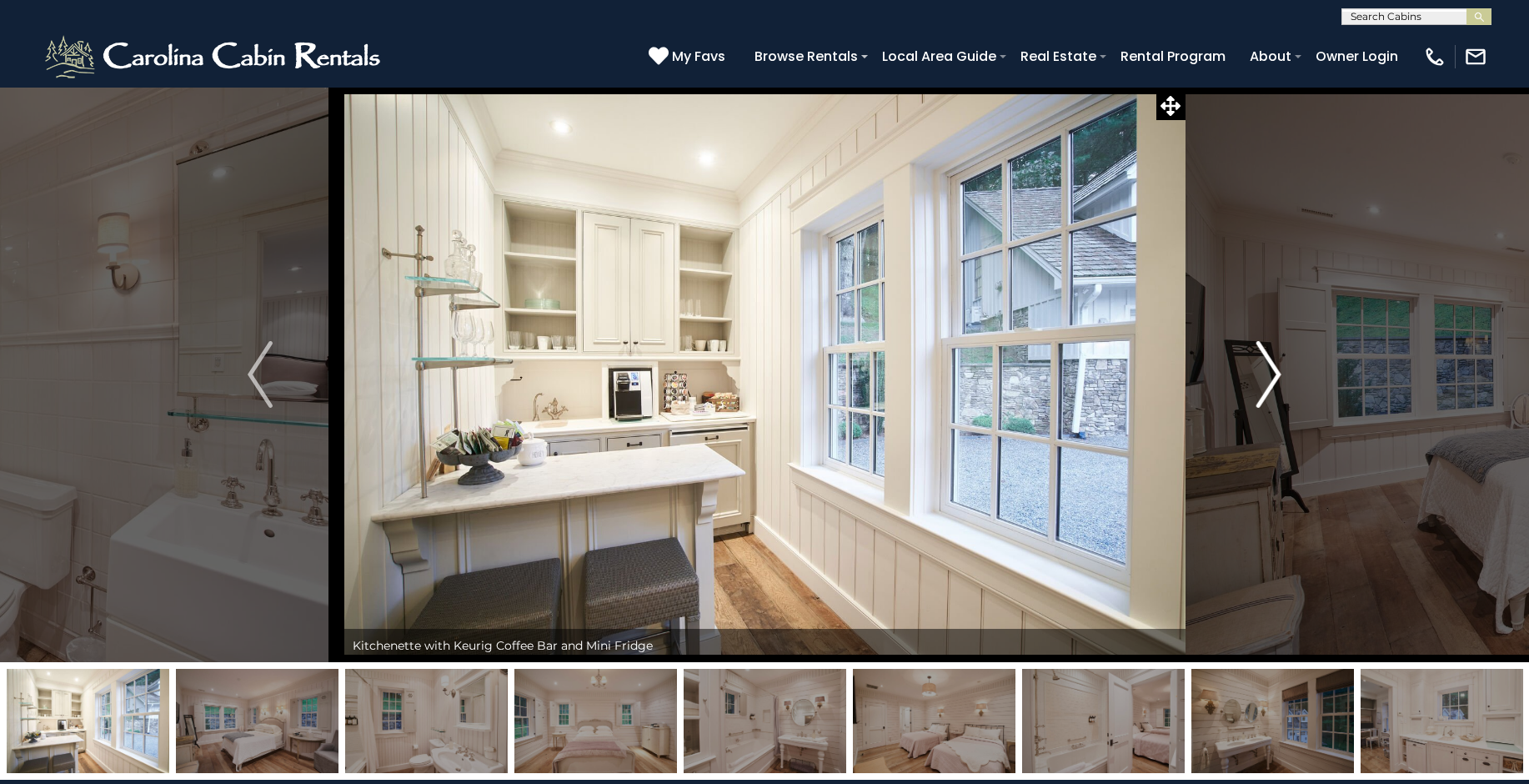
click at [1268, 381] on img "Next" at bounding box center [1269, 374] width 25 height 67
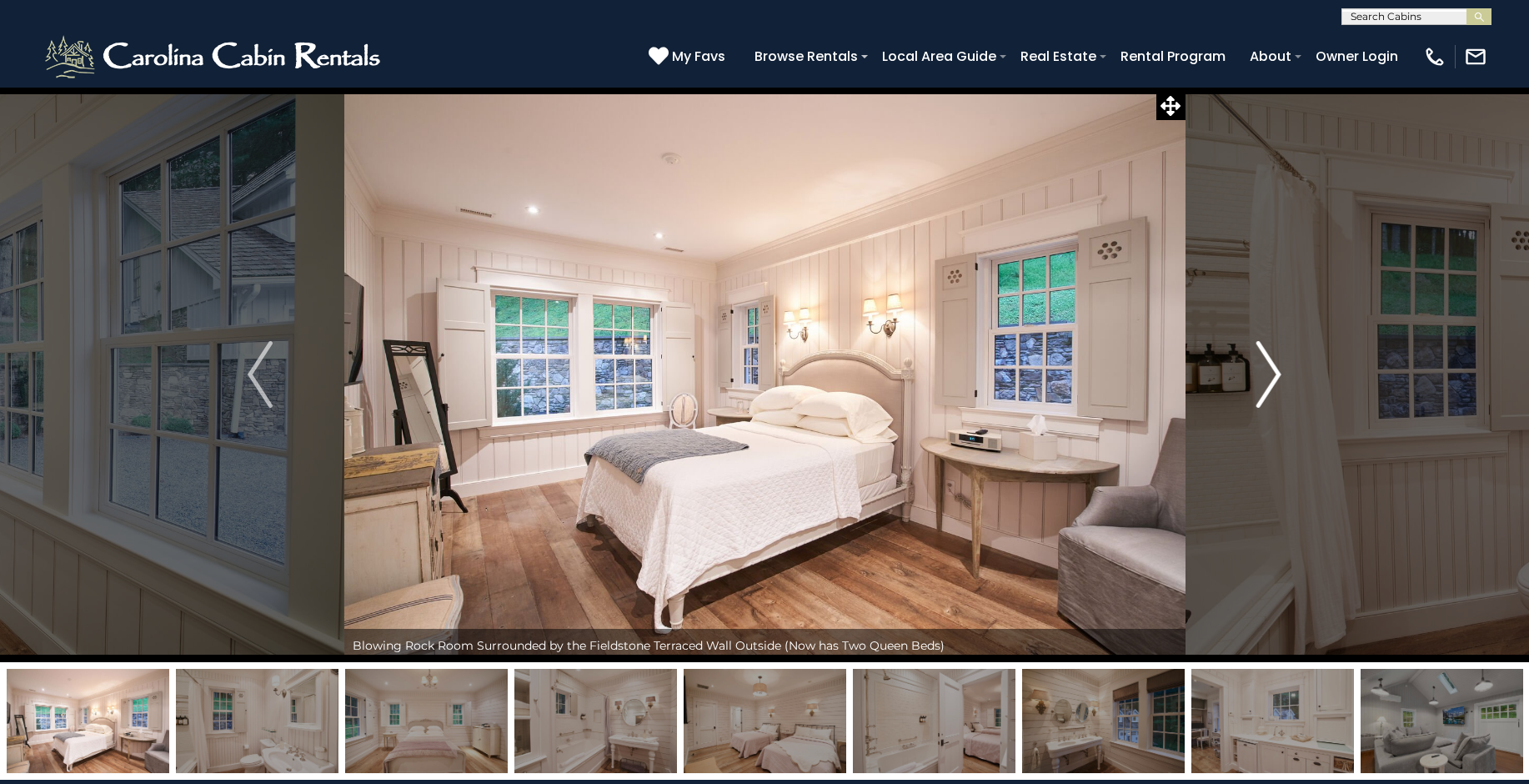
click at [1268, 382] on img "Next" at bounding box center [1269, 374] width 25 height 67
